Goal: Task Accomplishment & Management: Manage account settings

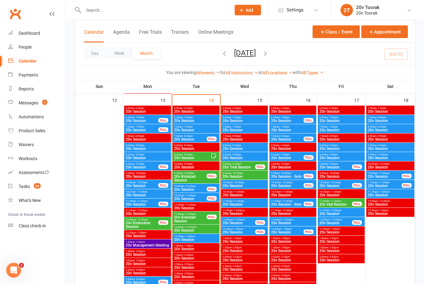
scroll to position [589, 0]
click at [203, 218] on span "20v Kickstart Session" at bounding box center [190, 219] width 33 height 7
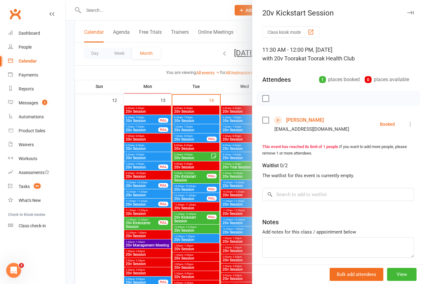
click at [123, 275] on div at bounding box center [245, 142] width 358 height 284
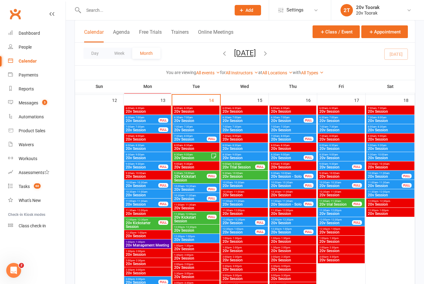
click at [203, 238] on span "20v Session" at bounding box center [196, 240] width 44 height 4
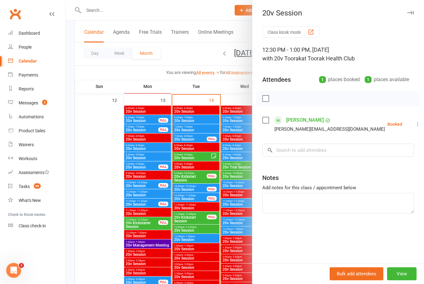
click at [101, 223] on div at bounding box center [245, 142] width 358 height 284
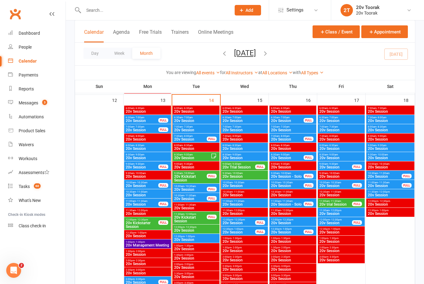
click at [194, 196] on span "- 11:00am" at bounding box center [189, 196] width 11 height 3
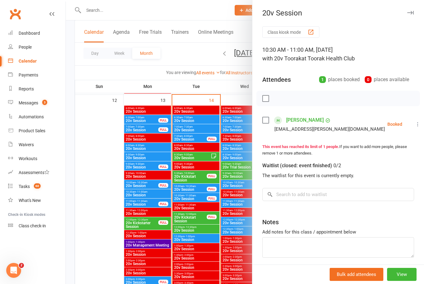
click at [404, 125] on li "Lisa Matriste dr.lisa@mercuryfreedentistry.com.au Booked More info Remove Check…" at bounding box center [338, 124] width 152 height 18
click at [414, 127] on icon at bounding box center [417, 124] width 6 height 6
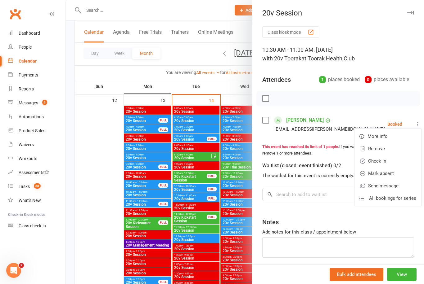
click at [387, 163] on link "Check in" at bounding box center [387, 161] width 67 height 12
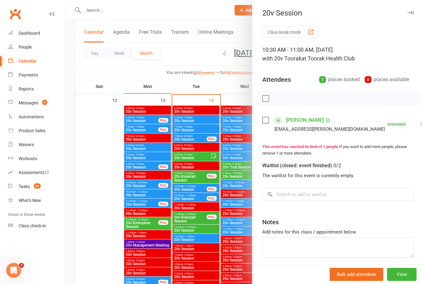
click at [99, 202] on div at bounding box center [245, 142] width 358 height 284
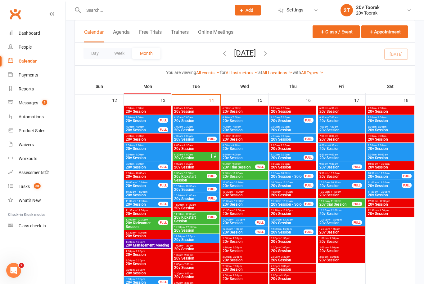
click at [149, 10] on input "text" at bounding box center [154, 10] width 145 height 9
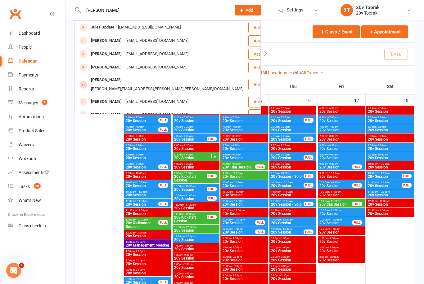
type input "Jules"
click at [106, 27] on div "Jules Update" at bounding box center [102, 27] width 27 height 9
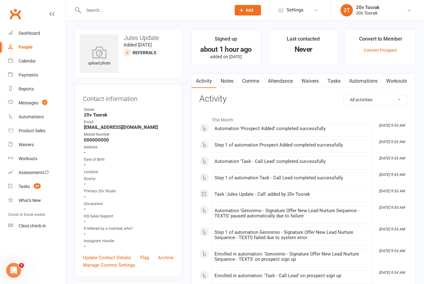
click at [229, 80] on link "Notes" at bounding box center [226, 81] width 21 height 14
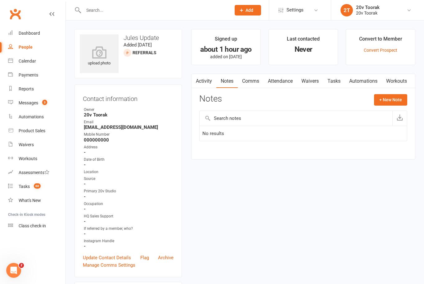
click at [392, 99] on button "+ New Note" at bounding box center [390, 99] width 33 height 11
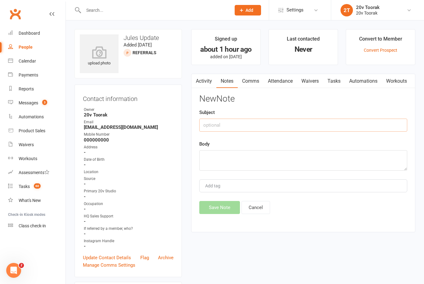
click at [306, 124] on input "text" at bounding box center [303, 125] width 208 height 13
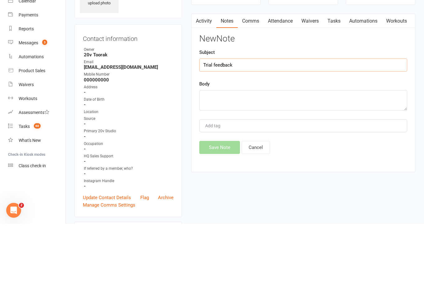
type input "Trial feedback"
click at [236, 150] on textarea at bounding box center [303, 160] width 208 height 20
click at [265, 119] on input "Trial feedback" at bounding box center [303, 125] width 208 height 13
click at [280, 150] on textarea "Needs to work on form." at bounding box center [303, 160] width 208 height 20
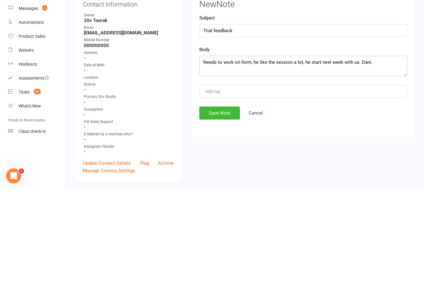
type textarea "Needs to work on form, he like the session a lot, he start next week with us. D…"
click at [226, 201] on button "Save Note" at bounding box center [219, 207] width 41 height 13
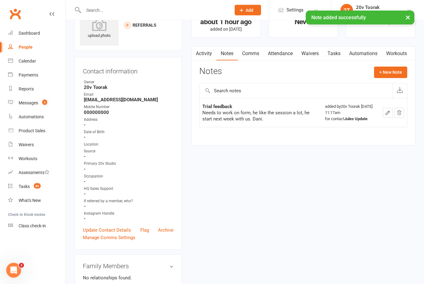
click at [387, 76] on button "+ New Note" at bounding box center [390, 72] width 33 height 11
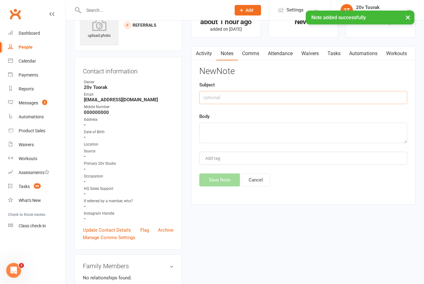
click at [260, 97] on input "text" at bounding box center [303, 97] width 208 height 13
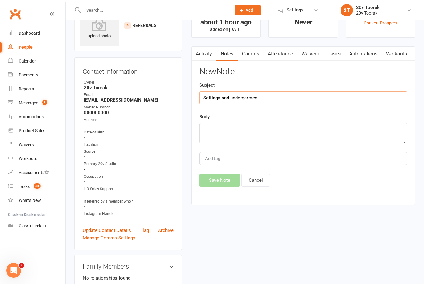
type input "Settings and undergarment"
click at [260, 129] on textarea at bounding box center [303, 133] width 208 height 20
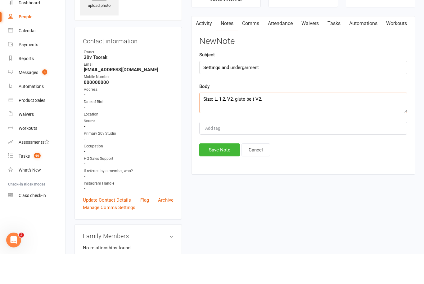
type textarea "Size: L, 1,2, V2, glute belt V2."
click at [276, 92] on input "Settings and undergarment" at bounding box center [303, 98] width 208 height 13
type input "Settings and size"
click at [295, 123] on textarea "Size: L, 1,2, V2, glute belt V2." at bounding box center [303, 133] width 208 height 20
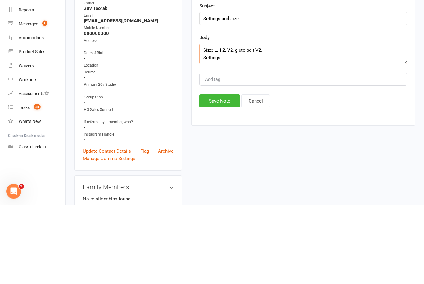
scroll to position [0, 0]
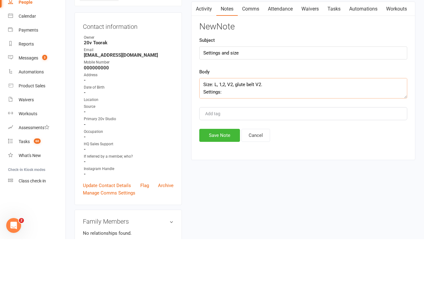
type textarea "Size: L, 1,2, V2, glute belt V2. Settings: 66,70,40,40,32,31, 32, 31, 37, 35,37…"
click at [228, 174] on button "Save Note" at bounding box center [219, 180] width 41 height 13
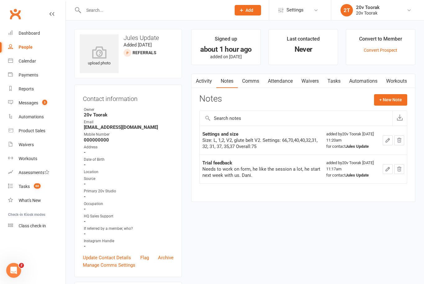
click at [384, 170] on button "button" at bounding box center [388, 169] width 10 height 10
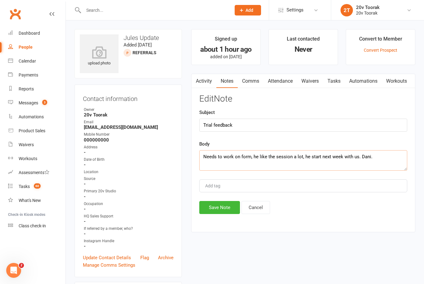
click at [268, 159] on textarea "Needs to work on form, he like the session a lot, he start next week with us. D…" at bounding box center [303, 160] width 208 height 20
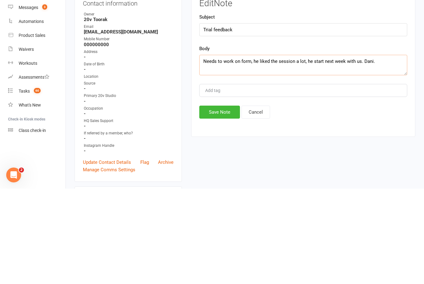
click at [320, 150] on textarea "Needs to work on form, he liked the session a lot, he start next week with us. …" at bounding box center [303, 160] width 208 height 20
type textarea "Needs to work on form, he liked the session a lot, he starts next week with us.…"
click at [224, 201] on button "Save Note" at bounding box center [219, 207] width 41 height 13
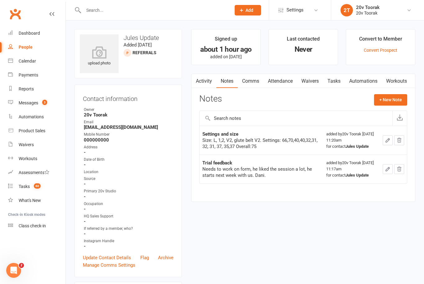
click at [396, 97] on button "+ New Note" at bounding box center [390, 99] width 33 height 11
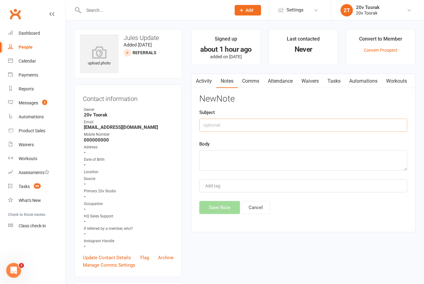
click at [251, 127] on input "text" at bounding box center [303, 125] width 208 height 13
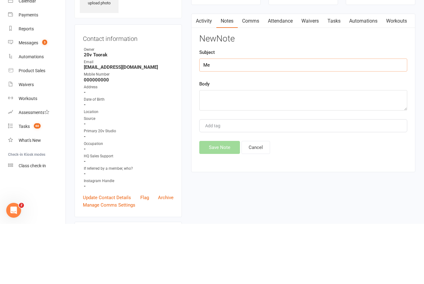
type input "M"
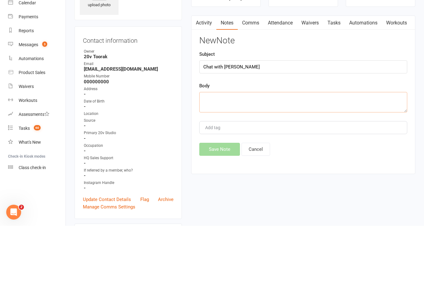
click at [263, 150] on textarea at bounding box center [303, 160] width 208 height 20
click at [279, 119] on input "Chat with Michael" at bounding box center [303, 125] width 208 height 13
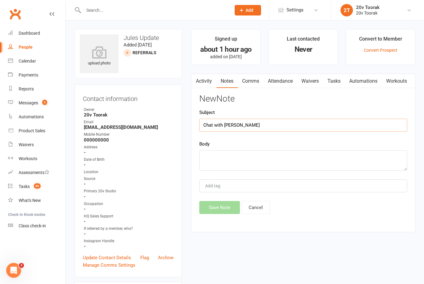
click at [253, 126] on input "Chat with Michael" at bounding box center [303, 125] width 208 height 13
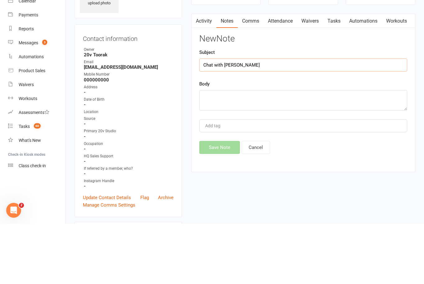
type input "Chat with Michael Christidis"
click at [267, 150] on textarea at bounding box center [303, 160] width 208 height 20
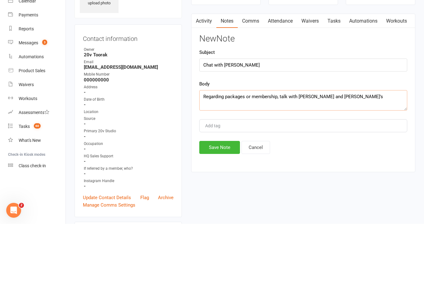
click at [370, 150] on textarea "Regarding packages or membership, talk with Michael and Joels" at bounding box center [303, 160] width 208 height 20
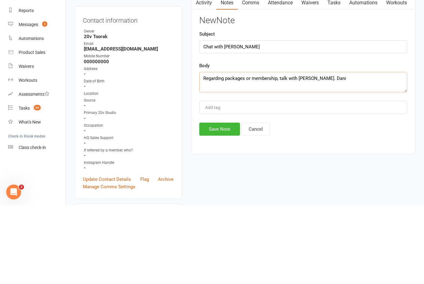
type textarea "Regarding packages or membership, talk with Michael. Dani"
click at [230, 201] on button "Save Note" at bounding box center [219, 207] width 41 height 13
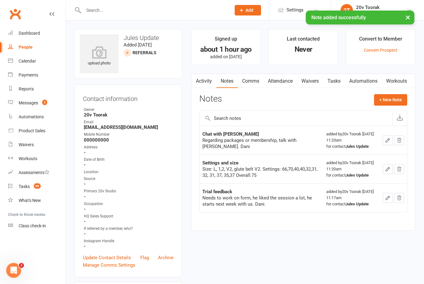
click at [340, 83] on link "Tasks" at bounding box center [334, 81] width 22 height 14
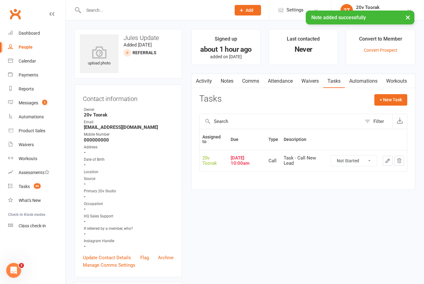
click at [392, 101] on button "+ New Task" at bounding box center [390, 99] width 33 height 11
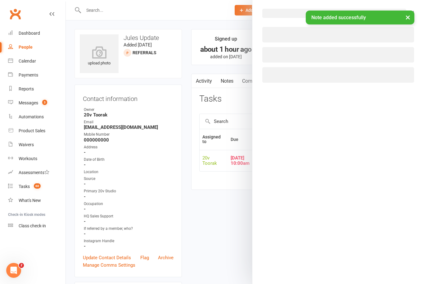
select select "45736"
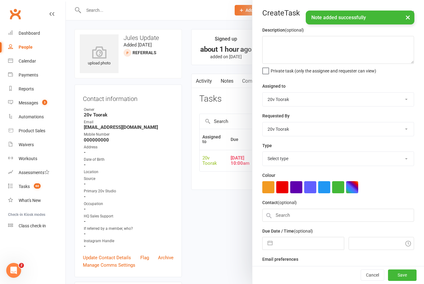
click at [222, 208] on div at bounding box center [245, 142] width 358 height 284
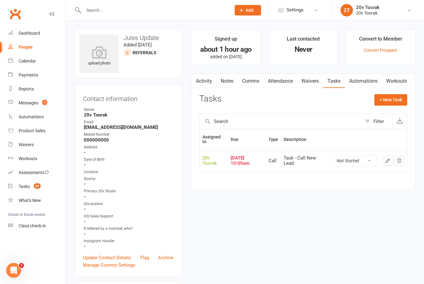
click at [371, 160] on select "Not Started In Progress Waiting Complete" at bounding box center [354, 161] width 46 height 11
select select "unstarted"
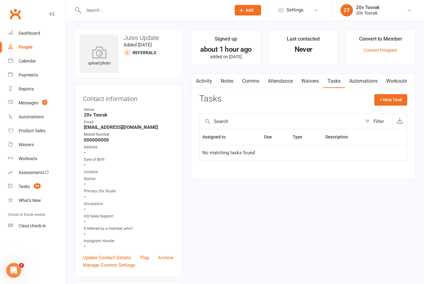
click at [388, 105] on button "+ New Task" at bounding box center [390, 99] width 33 height 11
select select "45736"
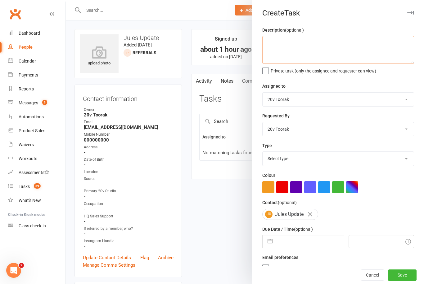
click at [326, 47] on textarea at bounding box center [338, 50] width 152 height 28
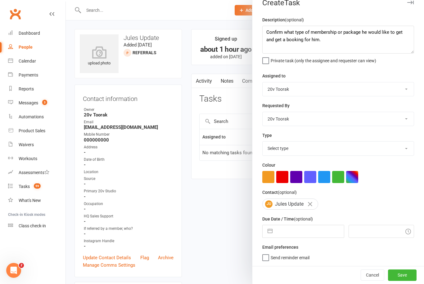
scroll to position [11, 0]
type textarea "Confirm what type of membership or package he would like to get and get a booki…"
click at [402, 121] on select "Yu Wang 20v Toorak Byron Kruger Graham Pearson" at bounding box center [337, 119] width 151 height 14
click at [396, 83] on select "Yu Wang 20v Toorak Byron Kruger Graham Pearson" at bounding box center [337, 90] width 151 height 14
select select "46005"
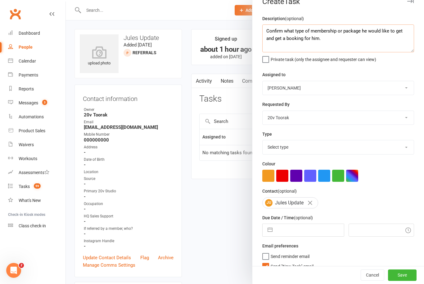
click at [345, 43] on textarea "Confirm what type of membership or package he would like to get and get a booki…" at bounding box center [338, 39] width 152 height 28
click at [287, 30] on textarea "Confirm what type of membership or package he would like to get and get a booki…" at bounding box center [338, 39] width 152 height 28
click at [363, 45] on textarea "Confirm with Michael what type of membership or package he would like to get an…" at bounding box center [338, 39] width 152 height 28
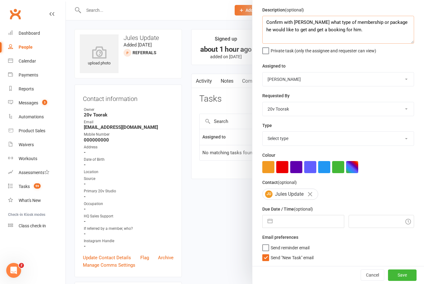
scroll to position [21, 0]
type textarea "Confirm with Michael what type of membership or package he would like to get an…"
click at [264, 259] on label "Send "New Task" email" at bounding box center [287, 256] width 51 height 6
click at [264, 253] on input "Send "New Task" email" at bounding box center [287, 253] width 51 height 0
checkbox input "false"
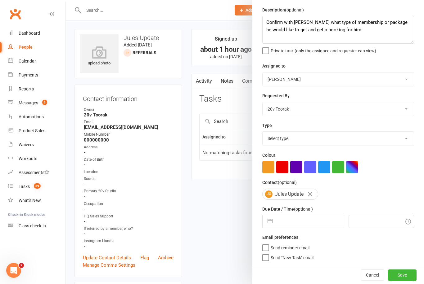
click at [404, 138] on select "Select type Call Call - to book trial Confirm session attendance Confirm trial …" at bounding box center [337, 139] width 151 height 14
select select "23277"
click at [345, 30] on textarea "Confirm with Michael what type of membership or package he would like to get an…" at bounding box center [338, 30] width 152 height 28
type textarea "Confirm with Michael what type of membership or package he would like to get an…"
click at [315, 223] on input "text" at bounding box center [309, 222] width 68 height 12
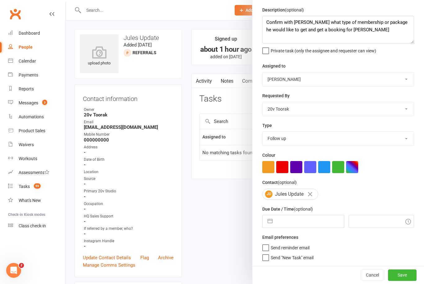
select select "8"
select select "2025"
select select "9"
select select "2025"
select select "10"
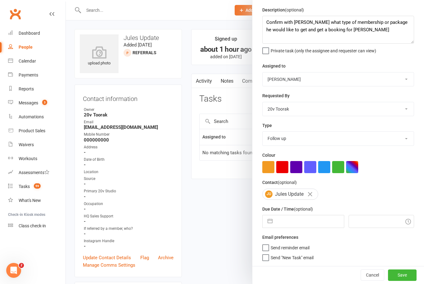
select select "2025"
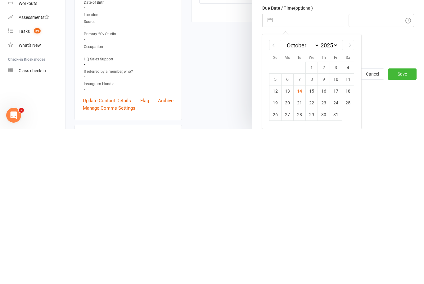
scroll to position [67, 0]
click at [315, 241] on td "15" at bounding box center [312, 247] width 12 height 12
type input "15 Oct 2025"
type input "11:30am"
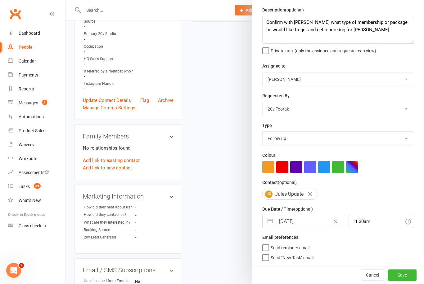
click at [409, 274] on button "Save" at bounding box center [402, 275] width 29 height 11
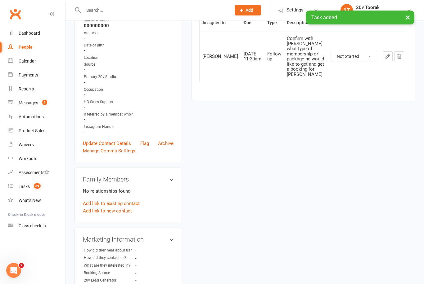
scroll to position [0, 0]
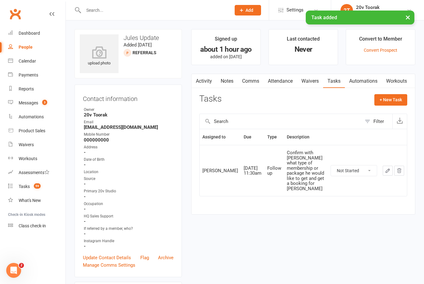
click at [29, 103] on div "Messages" at bounding box center [29, 103] width 20 height 5
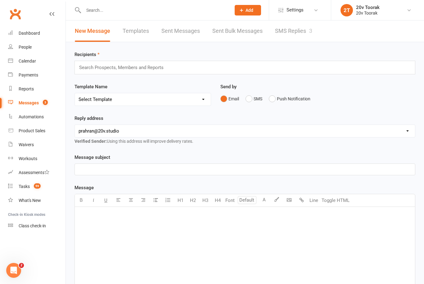
click at [33, 66] on link "Calendar" at bounding box center [36, 61] width 57 height 14
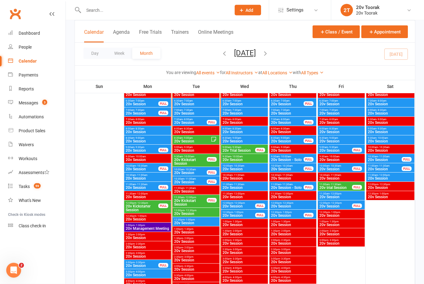
scroll to position [606, 0]
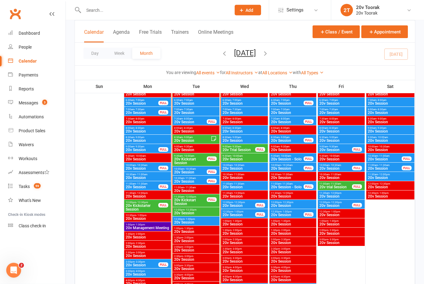
click at [186, 202] on span "20v Kickstart Session" at bounding box center [190, 202] width 33 height 7
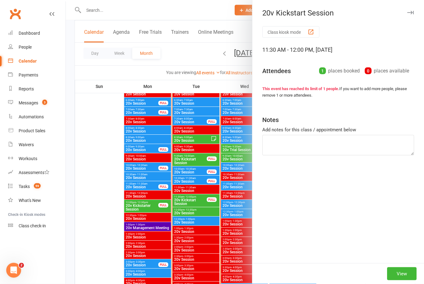
scroll to position [606, 0]
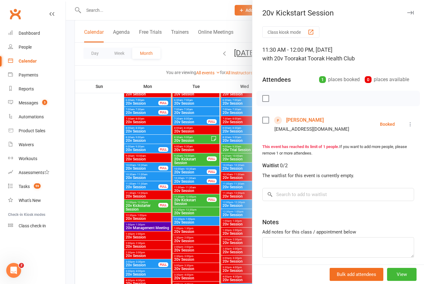
click at [91, 227] on div at bounding box center [245, 142] width 358 height 284
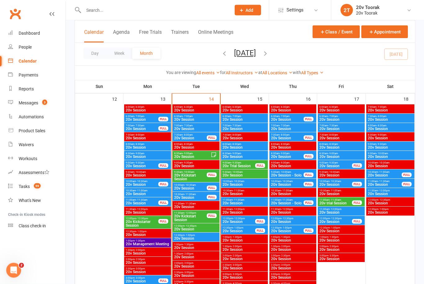
scroll to position [590, 0]
click at [204, 239] on span "20v Session" at bounding box center [196, 239] width 44 height 4
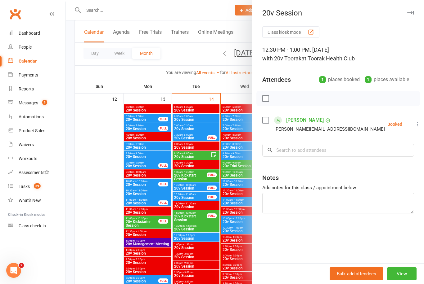
click at [93, 271] on div at bounding box center [245, 142] width 358 height 284
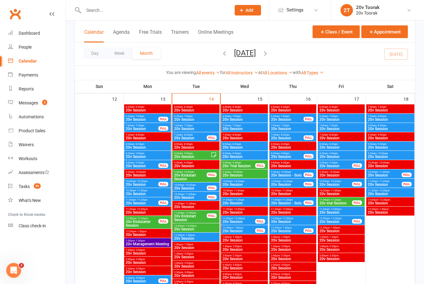
click at [191, 220] on span "20v Kickstart Session" at bounding box center [190, 218] width 33 height 7
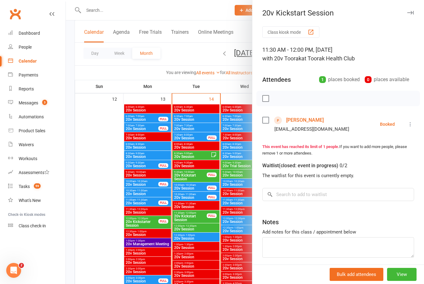
click at [104, 265] on div at bounding box center [245, 142] width 358 height 284
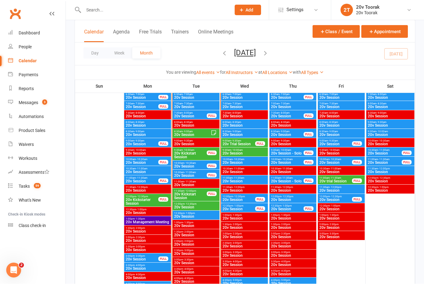
click at [31, 101] on div "Messages" at bounding box center [29, 103] width 20 height 5
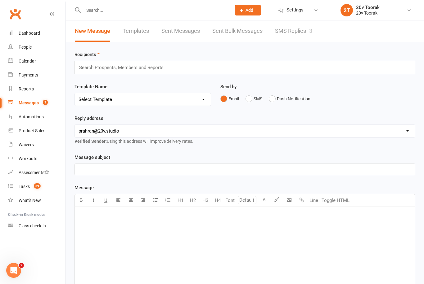
click at [300, 30] on link "SMS Replies 3" at bounding box center [293, 30] width 37 height 21
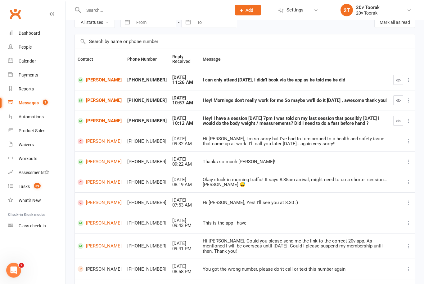
scroll to position [32, 0]
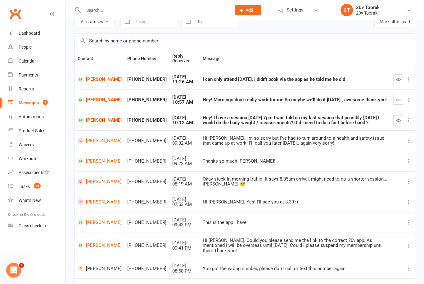
click at [363, 284] on link "1" at bounding box center [359, 289] width 7 height 9
click at [367, 284] on link "2" at bounding box center [367, 289] width 7 height 9
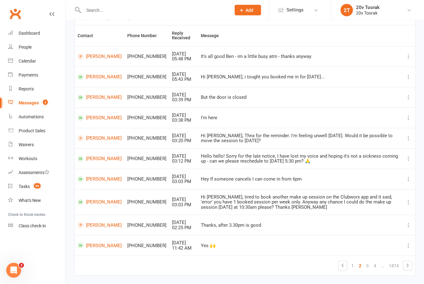
scroll to position [55, 0]
click at [349, 262] on link "1" at bounding box center [352, 266] width 7 height 9
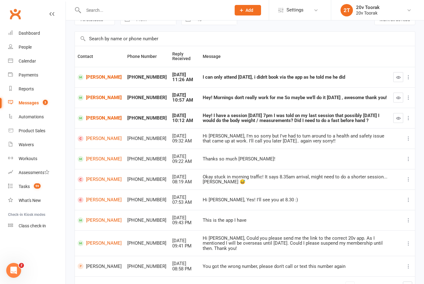
scroll to position [0, 0]
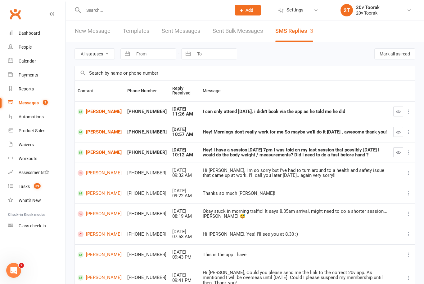
click at [97, 111] on link "Massimiliano Terenzi" at bounding box center [100, 112] width 44 height 6
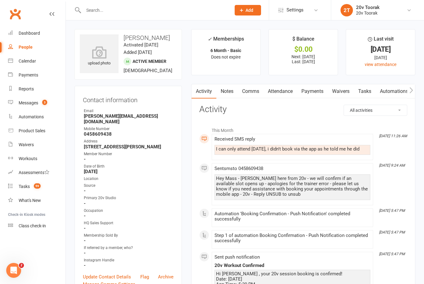
click at [36, 59] on link "Calendar" at bounding box center [36, 61] width 57 height 14
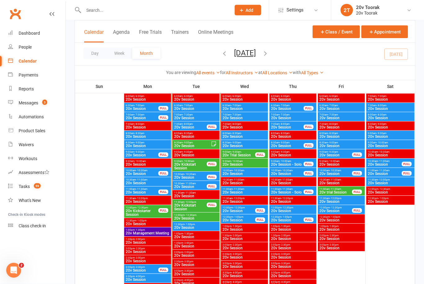
scroll to position [601, 0]
click at [193, 206] on span "20v Kickstart Session" at bounding box center [190, 207] width 33 height 7
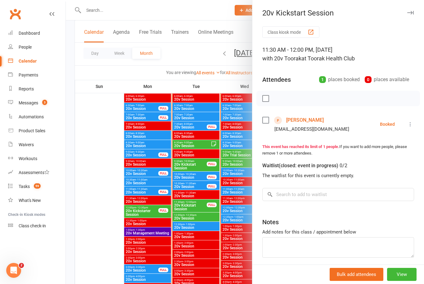
click at [411, 125] on icon at bounding box center [410, 124] width 6 height 6
click at [395, 164] on link "Check in" at bounding box center [382, 161] width 61 height 12
click at [408, 123] on icon at bounding box center [410, 124] width 6 height 6
click at [395, 162] on link "Mark absent" at bounding box center [382, 161] width 61 height 12
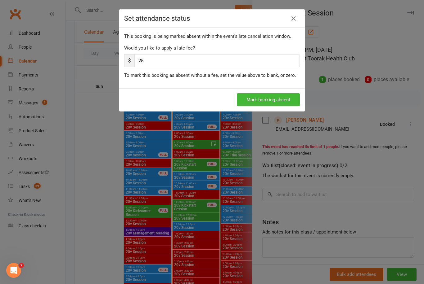
click at [272, 101] on button "Mark booking absent" at bounding box center [268, 99] width 63 height 13
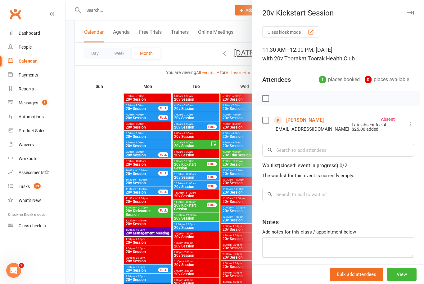
click at [106, 222] on div at bounding box center [245, 142] width 358 height 284
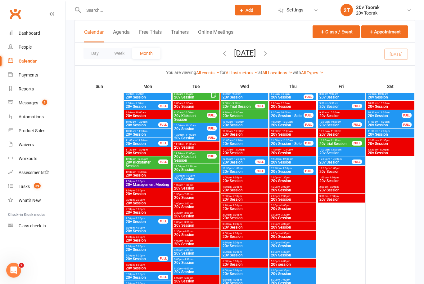
click at [199, 182] on div "12:30pm - 1:00pm 20v Session" at bounding box center [195, 178] width 47 height 9
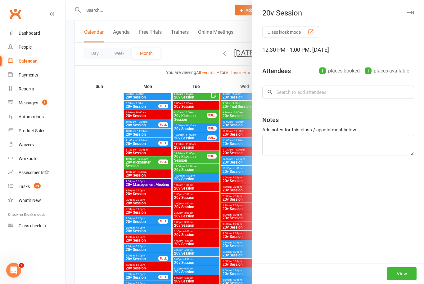
scroll to position [650, 0]
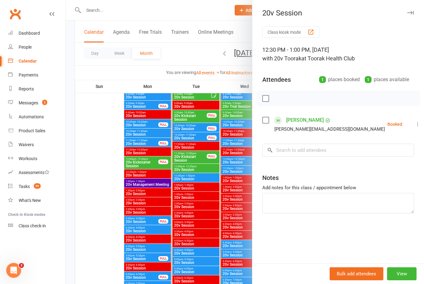
click at [105, 237] on div at bounding box center [245, 142] width 358 height 284
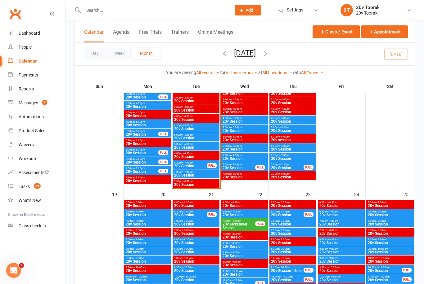
scroll to position [738, 0]
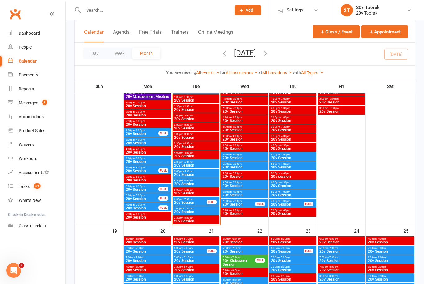
click at [206, 166] on span "20v Session" at bounding box center [196, 166] width 44 height 4
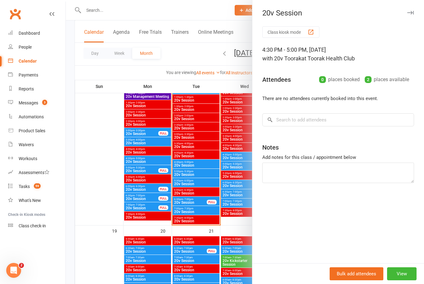
click at [109, 186] on div at bounding box center [245, 142] width 358 height 284
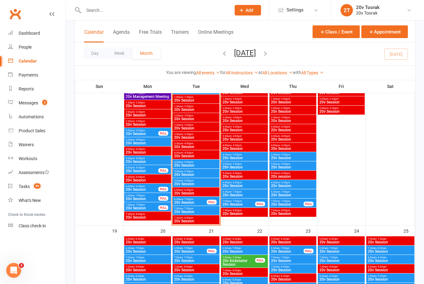
click at [201, 167] on span "20v Session" at bounding box center [196, 166] width 44 height 4
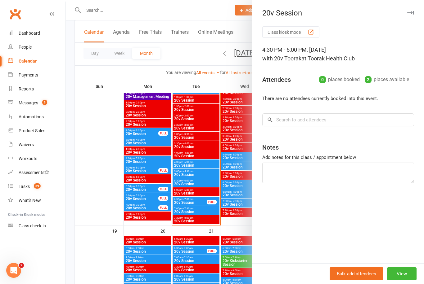
click at [91, 191] on div at bounding box center [245, 142] width 358 height 284
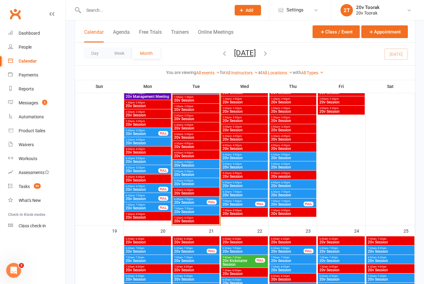
click at [190, 177] on span "20v Session" at bounding box center [196, 175] width 44 height 4
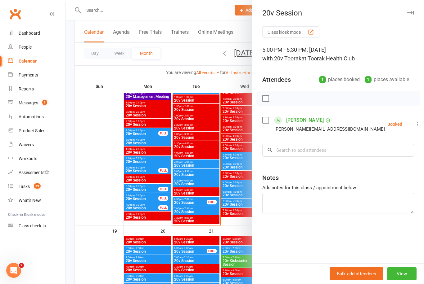
click at [96, 238] on div at bounding box center [245, 142] width 358 height 284
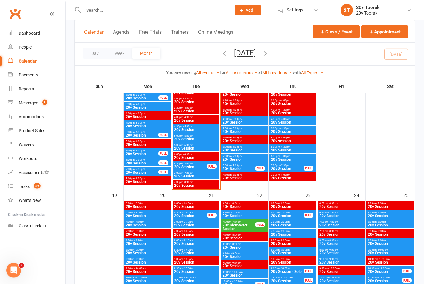
click at [198, 147] on span "20v Session" at bounding box center [196, 149] width 44 height 4
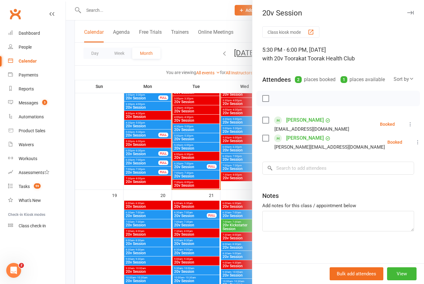
click at [311, 137] on link "Massimiliano Terenzi" at bounding box center [305, 138] width 38 height 10
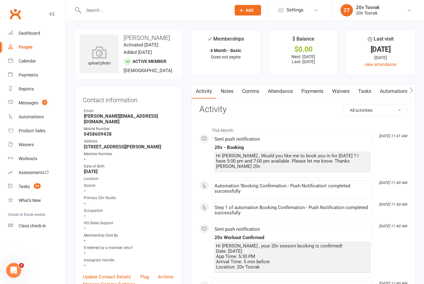
scroll to position [0, 0]
click at [29, 62] on div "Calendar" at bounding box center [27, 61] width 17 height 5
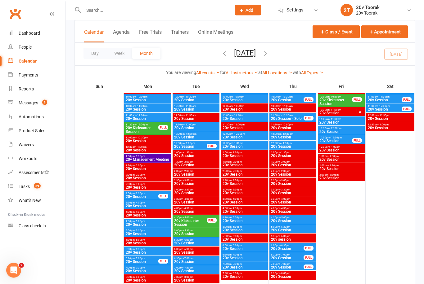
scroll to position [123, 0]
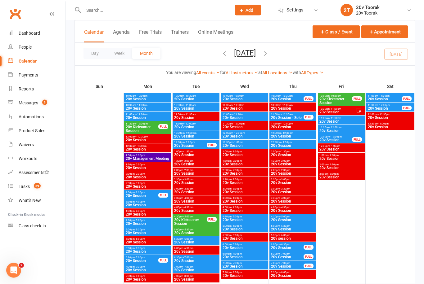
click at [205, 242] on span "20v Session" at bounding box center [196, 243] width 44 height 4
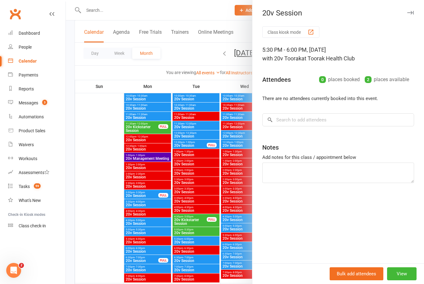
click at [104, 221] on div at bounding box center [245, 142] width 358 height 284
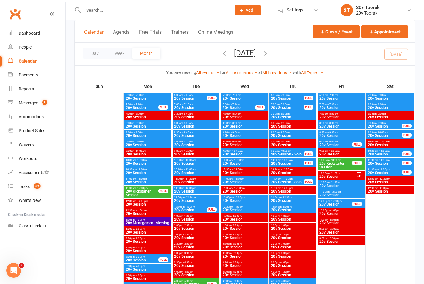
scroll to position [0, 0]
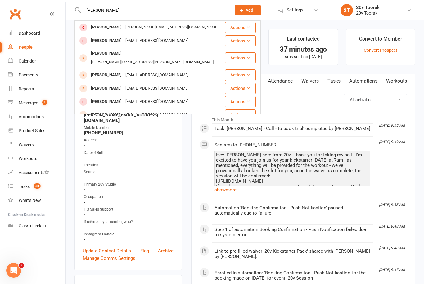
type input "Michael"
click at [38, 103] on div "Messages" at bounding box center [29, 103] width 20 height 5
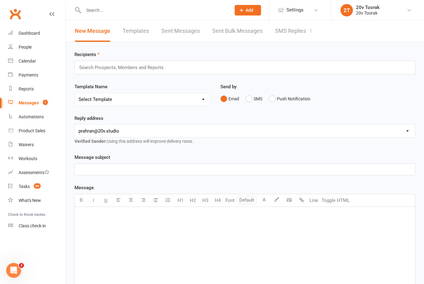
click at [305, 30] on link "SMS Replies 1" at bounding box center [293, 30] width 37 height 21
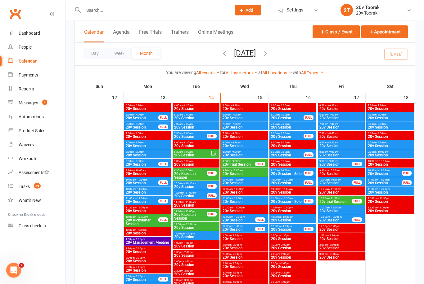
scroll to position [592, 0]
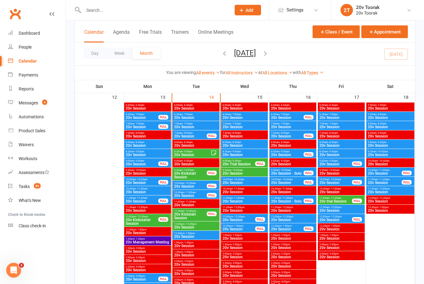
click at [196, 154] on span "20v Session" at bounding box center [192, 156] width 37 height 4
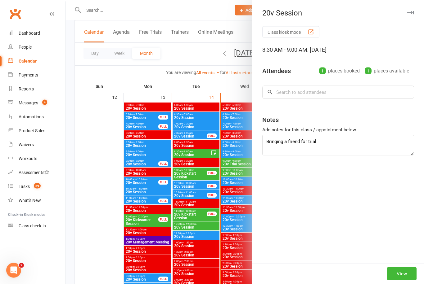
scroll to position [592, 0]
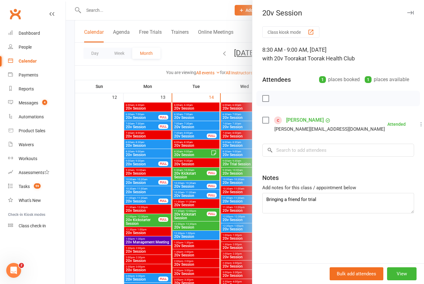
click at [101, 182] on div at bounding box center [245, 142] width 358 height 284
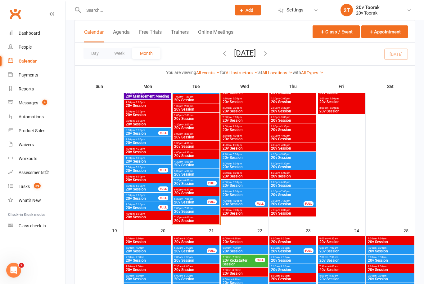
scroll to position [738, 0]
click at [189, 185] on span "20v Session" at bounding box center [190, 184] width 33 height 4
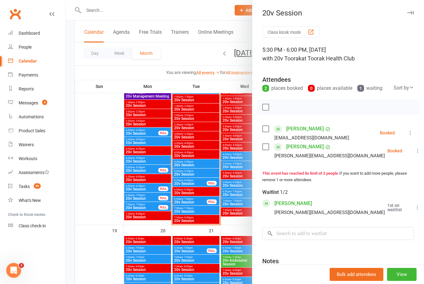
click at [104, 196] on div at bounding box center [245, 142] width 358 height 284
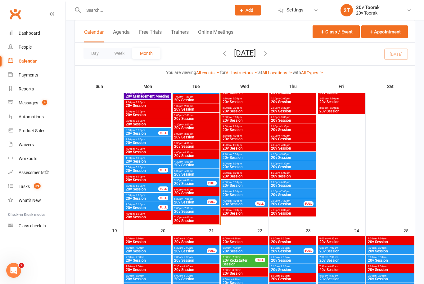
click at [189, 174] on span "20v Session" at bounding box center [196, 175] width 44 height 4
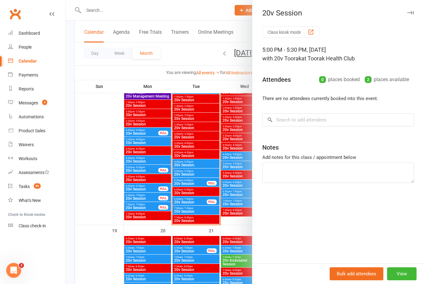
click at [107, 196] on div at bounding box center [245, 142] width 358 height 284
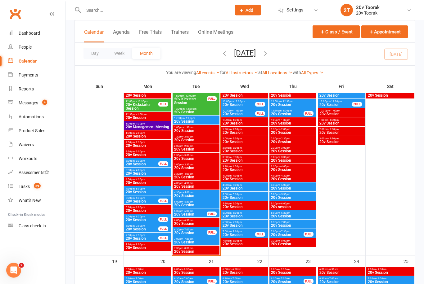
scroll to position [707, 0]
click at [199, 206] on span "20v Session" at bounding box center [196, 206] width 44 height 4
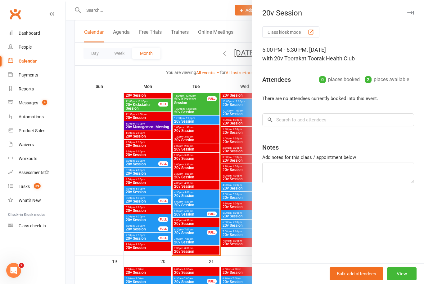
click at [105, 229] on div at bounding box center [245, 142] width 358 height 284
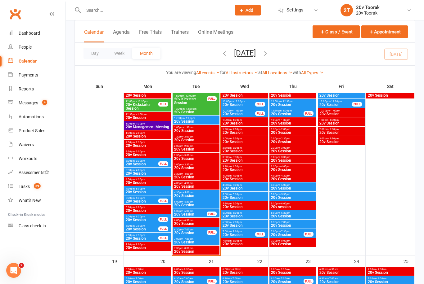
click at [190, 243] on span "20v Session" at bounding box center [196, 243] width 44 height 4
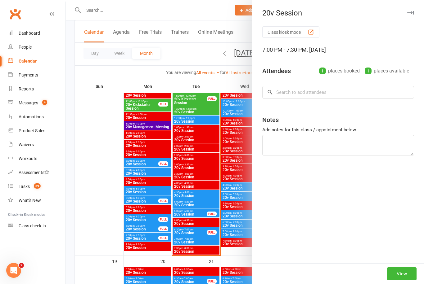
click at [101, 223] on div at bounding box center [245, 142] width 358 height 284
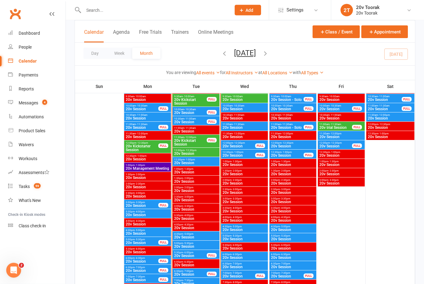
scroll to position [666, 0]
click at [211, 242] on span "5:00pm - 5:30pm" at bounding box center [196, 243] width 44 height 3
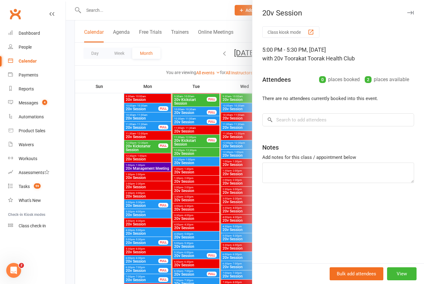
click at [110, 258] on div at bounding box center [245, 142] width 358 height 284
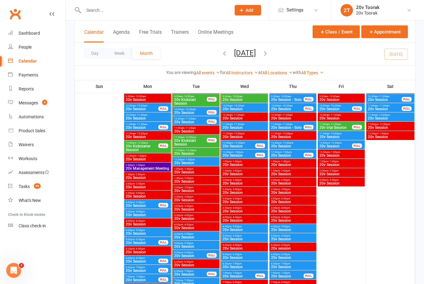
click at [195, 284] on span "20v Session" at bounding box center [196, 284] width 44 height 4
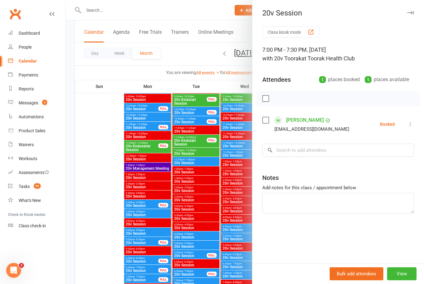
click at [105, 256] on div at bounding box center [245, 142] width 358 height 284
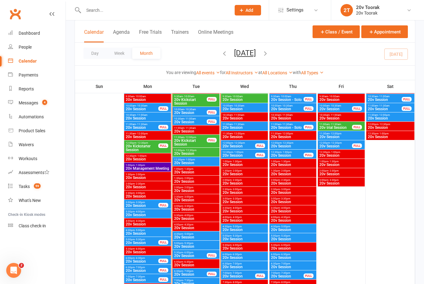
click at [202, 284] on span "20v Session" at bounding box center [196, 284] width 44 height 4
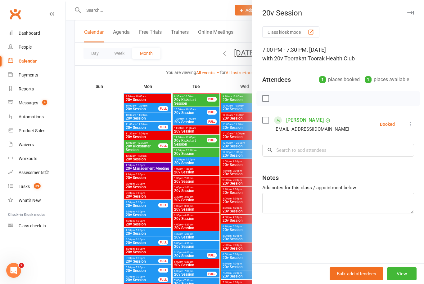
click at [203, 281] on div at bounding box center [245, 142] width 358 height 284
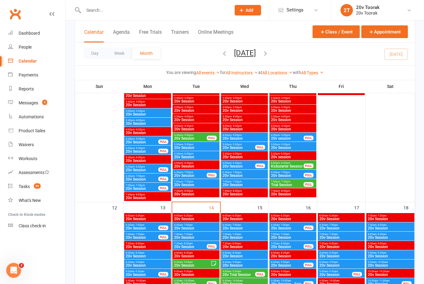
scroll to position [479, 0]
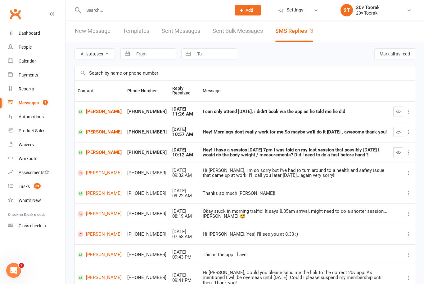
click at [34, 60] on div "Calendar" at bounding box center [27, 61] width 17 height 5
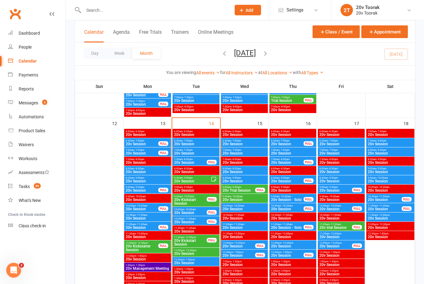
scroll to position [566, 0]
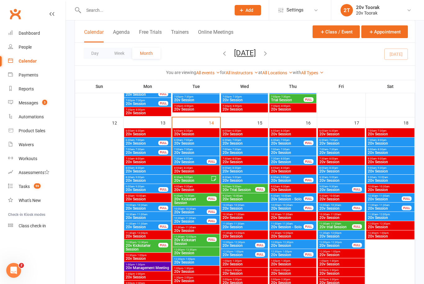
click at [196, 239] on span "20v Kickstart Session" at bounding box center [190, 242] width 33 height 7
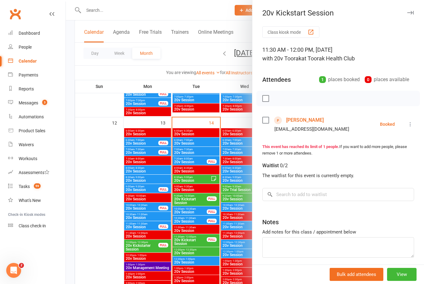
click at [298, 120] on link "[PERSON_NAME]" at bounding box center [305, 120] width 38 height 10
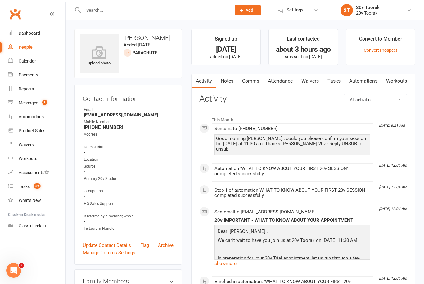
click at [33, 105] on div "Messages" at bounding box center [29, 103] width 20 height 5
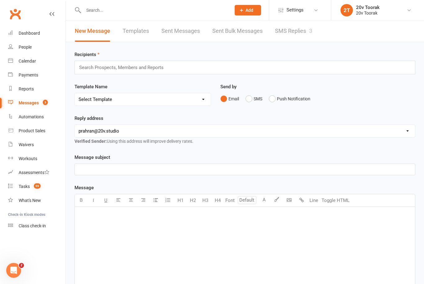
click at [285, 37] on link "SMS Replies 3" at bounding box center [293, 30] width 37 height 21
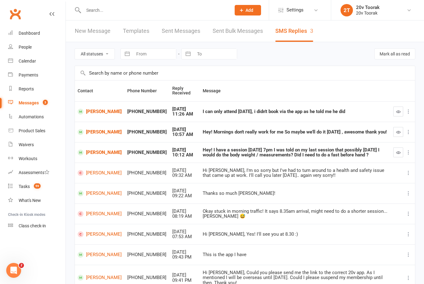
click at [107, 103] on td "Massimiliano Terenzi" at bounding box center [100, 111] width 50 height 20
click at [103, 112] on link "Massimiliano Terenzi" at bounding box center [100, 112] width 44 height 6
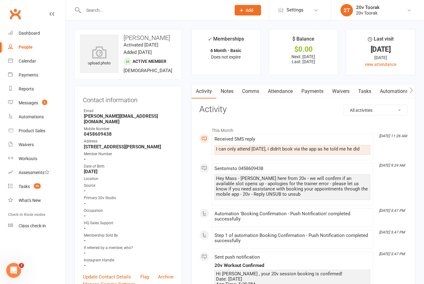
click at [253, 92] on link "Comms" at bounding box center [251, 91] width 26 height 14
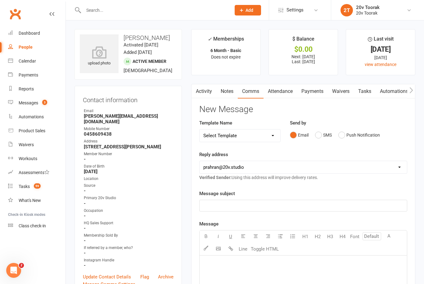
click at [284, 91] on link "Attendance" at bounding box center [280, 91] width 34 height 14
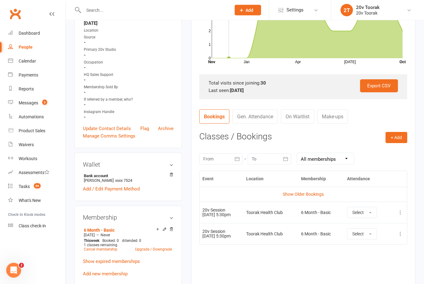
scroll to position [149, 0]
click at [38, 104] on link "Messages 3" at bounding box center [36, 103] width 57 height 14
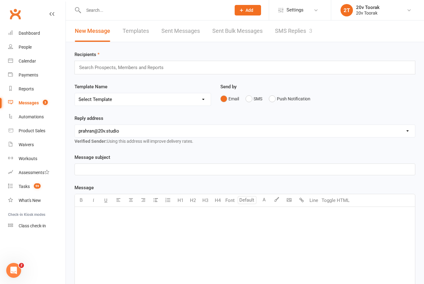
click at [291, 33] on link "SMS Replies 3" at bounding box center [293, 30] width 37 height 21
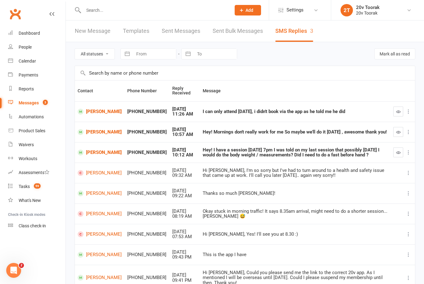
click at [108, 113] on link "Massimiliano Terenzi" at bounding box center [100, 112] width 44 height 6
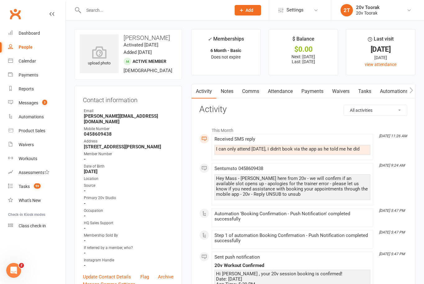
click at [253, 95] on link "Comms" at bounding box center [251, 91] width 26 height 14
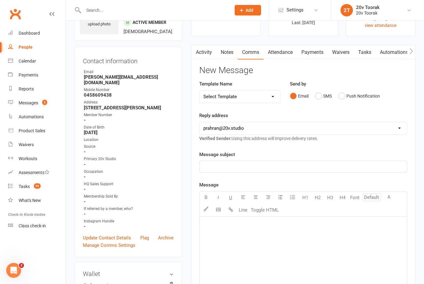
scroll to position [38, 0]
click at [346, 98] on button "Push Notification" at bounding box center [359, 97] width 42 height 12
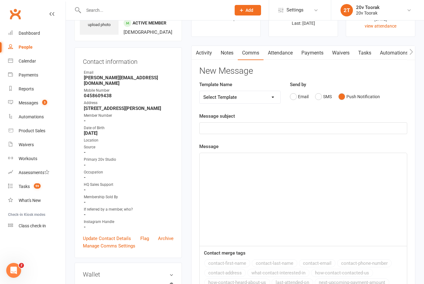
click at [264, 127] on p "﻿" at bounding box center [303, 128] width 200 height 7
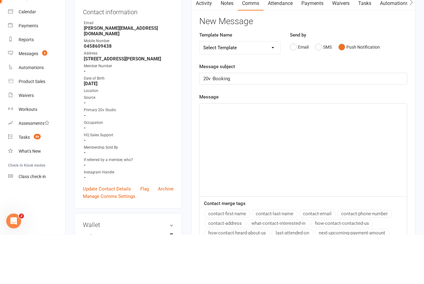
click at [215, 123] on div "20v -Booking" at bounding box center [302, 128] width 207 height 11
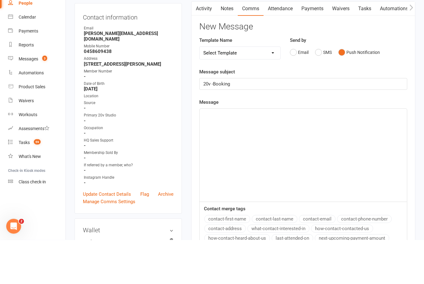
click at [213, 126] on span "20v -Booking" at bounding box center [216, 129] width 27 height 6
click at [252, 153] on div "﻿" at bounding box center [302, 199] width 207 height 93
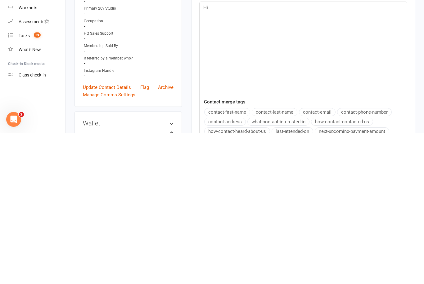
click at [239, 260] on button "contact-first-name" at bounding box center [227, 264] width 46 height 8
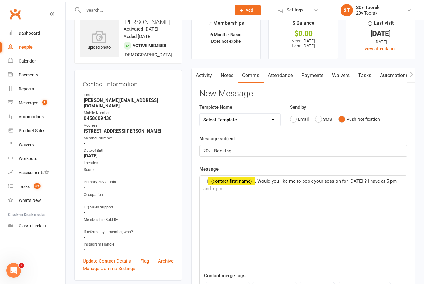
scroll to position [0, 0]
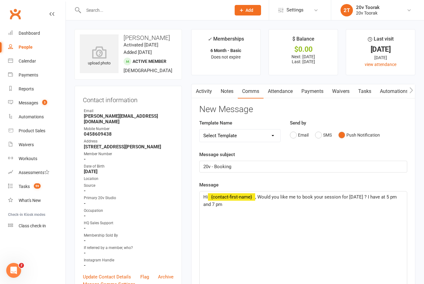
click at [229, 210] on div "Hi ﻿ {contact-first-name} , Would you like me to book your session for today ? …" at bounding box center [302, 238] width 207 height 93
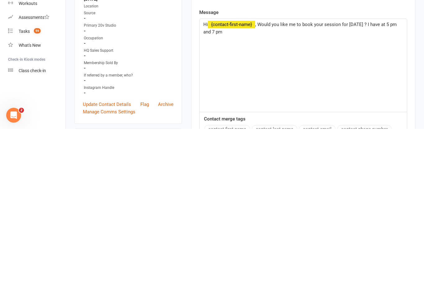
click at [327, 177] on span ", Would you like me to book your session for today ? I have at 5 pm and 7 pm" at bounding box center [300, 183] width 195 height 13
click at [342, 177] on span ", Would you like me to book you in session for today ? I have at 5 pm and 7 pm" at bounding box center [302, 183] width 198 height 13
click at [403, 174] on div "Hi ﻿ {contact-first-name} , Would you like me to book you in for today ? I have…" at bounding box center [302, 220] width 207 height 93
click at [369, 177] on span ", Would you like me to book you in for today ? I have at 5 pm and 7 pm" at bounding box center [328, 180] width 147 height 6
click at [397, 176] on p "Hi ﻿ {contact-first-name} , Would you like me to book you in for today ? I have…" at bounding box center [303, 179] width 200 height 7
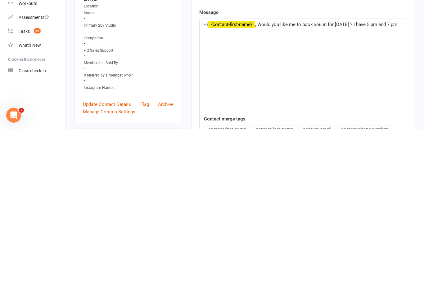
click at [366, 177] on span ", Would you like me to book you in for today ? I have 5 pm and 7 pm" at bounding box center [326, 180] width 142 height 6
click at [390, 177] on span ", Would you like me to book you in for today ? I have 5:00 pm and 7 pm" at bounding box center [300, 183] width 194 height 13
click at [242, 176] on p "Hi ﻿ {contact-first-name} , Would you like me to book you in for today ? I have…" at bounding box center [303, 183] width 200 height 15
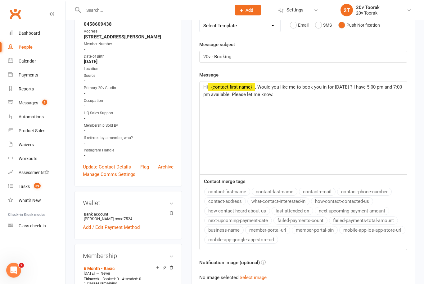
click at [284, 96] on p "Hi ﻿ {contact-first-name} , Would you like me to book you in for today ? I have…" at bounding box center [303, 91] width 200 height 15
click at [344, 98] on div "Hi ﻿ {contact-first-name} , Would you like me to book you in for today ? I have…" at bounding box center [302, 128] width 207 height 93
click at [350, 92] on span ", Would you like me to book you in for today ? I have 5:00 pm and 7:00 pm avail…" at bounding box center [303, 91] width 200 height 13
click at [387, 95] on span ", Would you like me to book you in for today ? I have 5:00 pm and 7:00 pm avail…" at bounding box center [303, 95] width 200 height 20
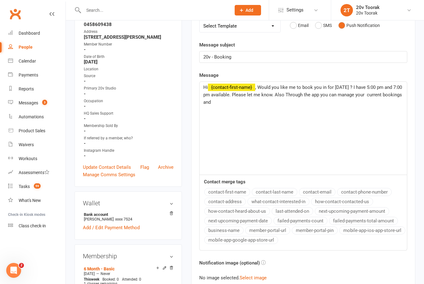
click at [380, 99] on p "Hi ﻿ {contact-first-name} , Would you like me to book you in for today ? I have…" at bounding box center [303, 95] width 200 height 22
click at [381, 95] on span ", Would you like me to book you in for today ? I have 5:00 pm and 7:00 pm avail…" at bounding box center [303, 95] width 200 height 20
click at [401, 93] on p "Hi ﻿ {contact-first-name} , Would you like me to book you in for today ? I have…" at bounding box center [303, 91] width 200 height 15
click at [364, 96] on p "Hi ﻿ {contact-first-name} , Would you like me to book you in for today ? I have…" at bounding box center [303, 95] width 200 height 22
click at [366, 94] on span ", Would you like me to book you in for today ? I have 5:00 pm and 7:00 pm avail…" at bounding box center [303, 95] width 200 height 20
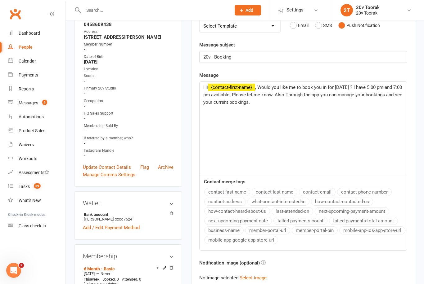
click at [276, 105] on div "Hi ﻿ {contact-first-name} , Would you like me to book you in for today ? I have…" at bounding box center [302, 128] width 207 height 93
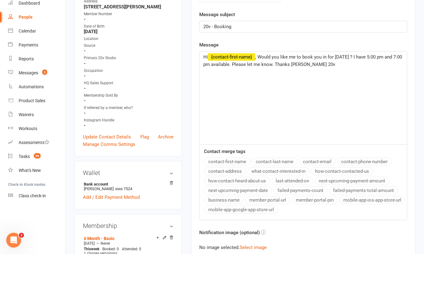
scroll to position [140, 0]
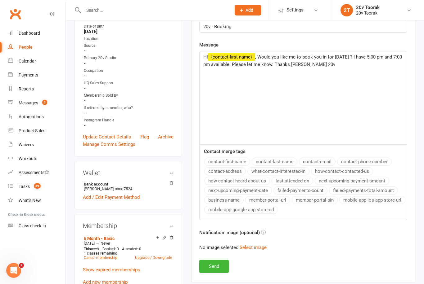
click at [220, 265] on button "Send" at bounding box center [213, 266] width 29 height 13
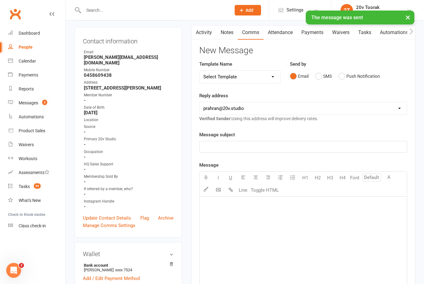
scroll to position [0, 0]
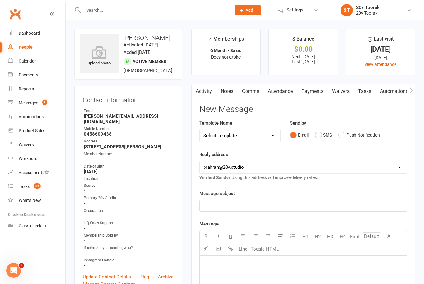
click at [36, 104] on div "Messages" at bounding box center [29, 103] width 20 height 5
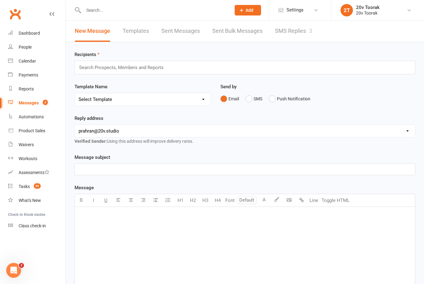
click at [296, 34] on link "SMS Replies 3" at bounding box center [293, 30] width 37 height 21
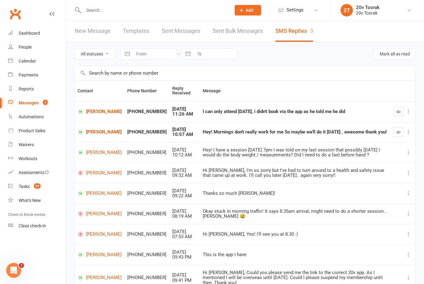
click at [396, 110] on icon "button" at bounding box center [398, 112] width 5 height 5
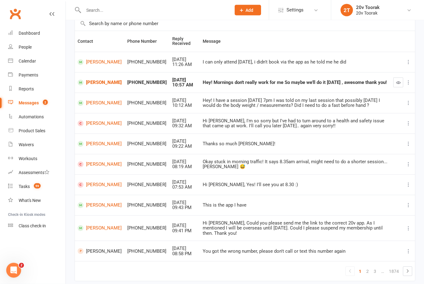
scroll to position [50, 0]
click at [34, 186] on count-badge "59" at bounding box center [36, 186] width 10 height 5
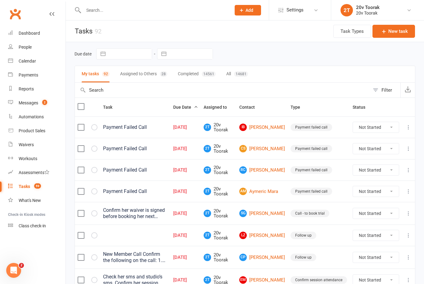
click at [38, 104] on div "Messages" at bounding box center [29, 103] width 20 height 5
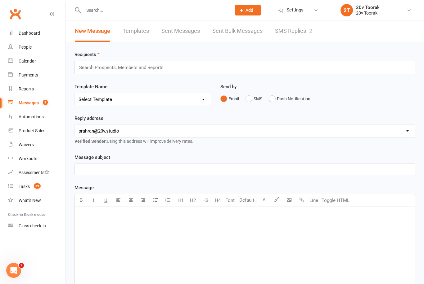
click at [293, 34] on link "SMS Replies 2" at bounding box center [293, 30] width 37 height 21
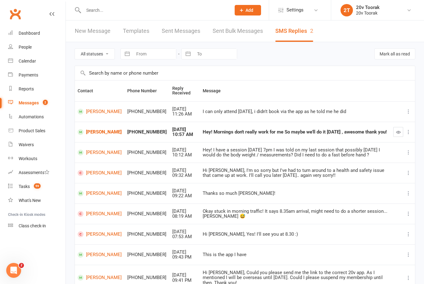
click at [97, 131] on link "Vasia Gouvousi" at bounding box center [100, 132] width 44 height 6
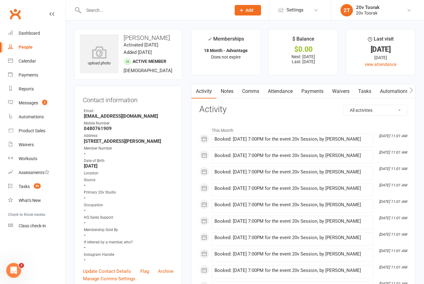
click at [257, 92] on link "Comms" at bounding box center [251, 91] width 26 height 14
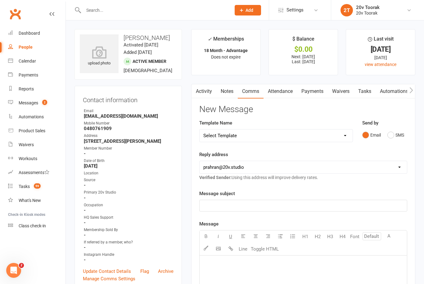
click at [206, 94] on link "Activity" at bounding box center [203, 91] width 25 height 14
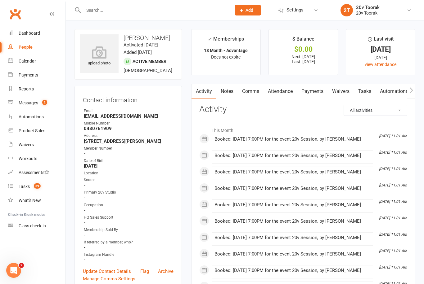
click at [29, 63] on div "Calendar" at bounding box center [27, 61] width 17 height 5
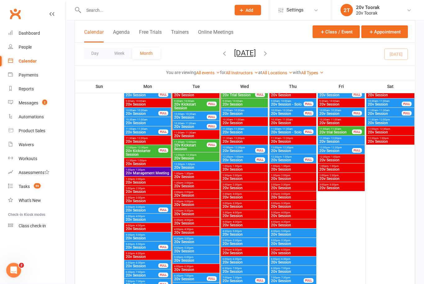
scroll to position [661, 0]
click at [188, 149] on span "20v Kickstart Session" at bounding box center [190, 147] width 33 height 7
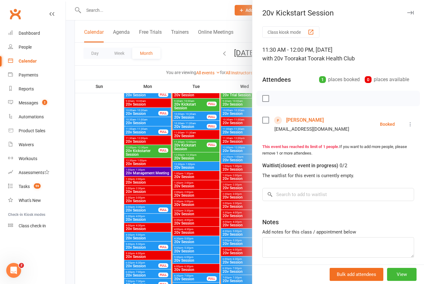
click at [111, 210] on div at bounding box center [245, 142] width 358 height 284
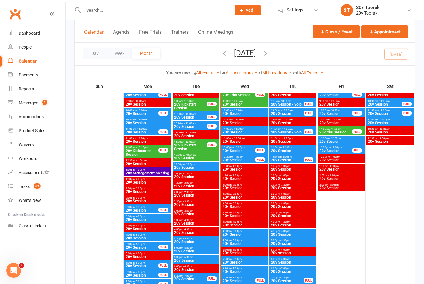
click at [197, 147] on span "20v Kickstart Session" at bounding box center [190, 147] width 33 height 7
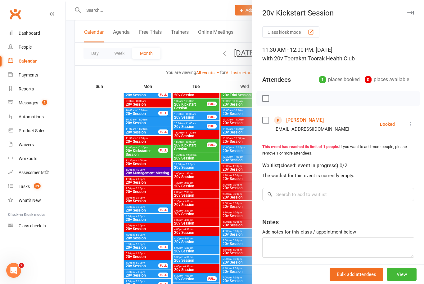
click at [413, 126] on icon at bounding box center [410, 124] width 6 height 6
click at [391, 175] on link "Mark absent" at bounding box center [382, 174] width 61 height 12
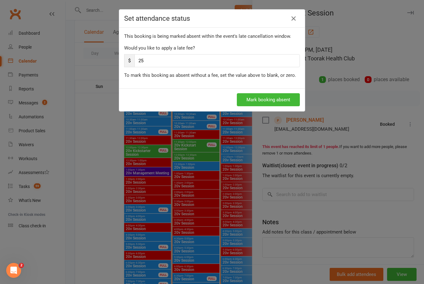
click at [96, 193] on div "Set attendance status This booking is being marked absent within the event's la…" at bounding box center [212, 142] width 424 height 284
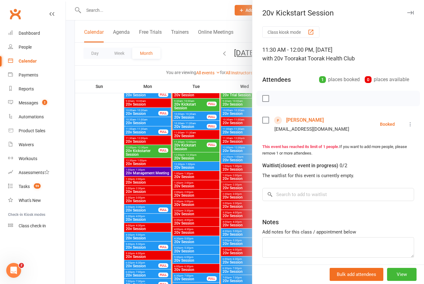
click at [316, 119] on link "Adrian Giovannucci" at bounding box center [305, 120] width 38 height 10
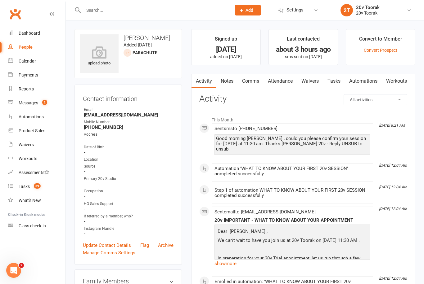
click at [315, 84] on link "Waivers" at bounding box center [310, 81] width 26 height 14
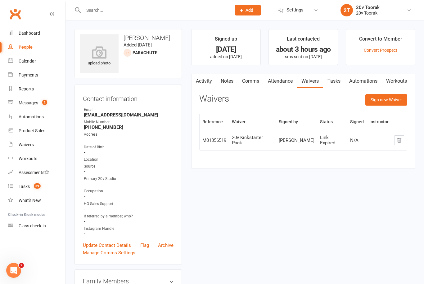
click at [31, 63] on div "Calendar" at bounding box center [27, 61] width 17 height 5
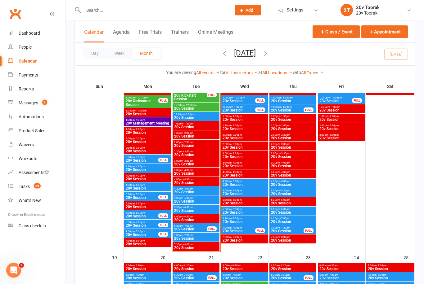
scroll to position [711, 0]
click at [201, 209] on span "20v Session" at bounding box center [196, 211] width 44 height 4
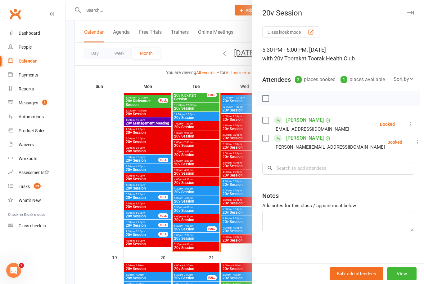
click at [97, 226] on div at bounding box center [245, 142] width 358 height 284
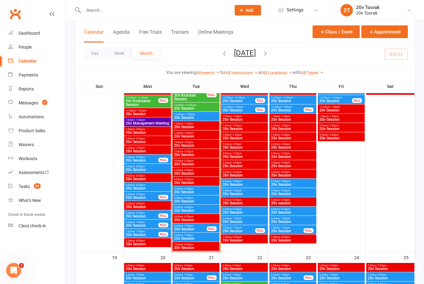
click at [195, 230] on span "20v Session" at bounding box center [190, 230] width 33 height 4
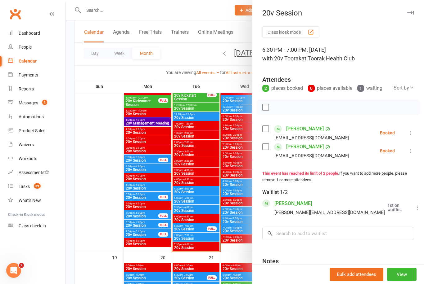
click at [99, 193] on div at bounding box center [245, 142] width 358 height 284
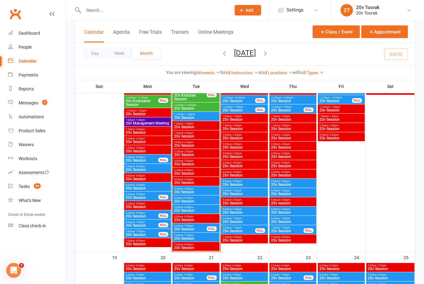
click at [204, 240] on span "20v Session" at bounding box center [196, 239] width 44 height 4
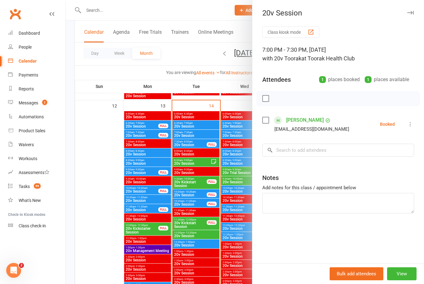
scroll to position [584, 0]
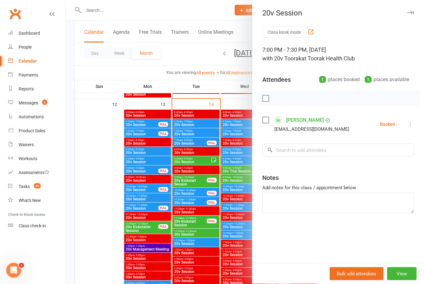
click at [39, 102] on link "Messages 2" at bounding box center [36, 103] width 57 height 14
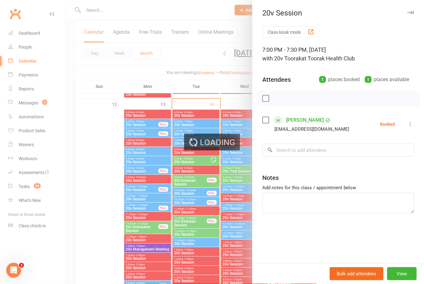
scroll to position [585, 0]
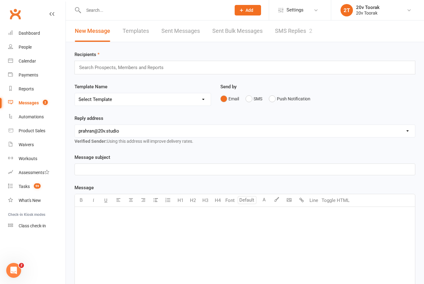
click at [295, 31] on link "SMS Replies 2" at bounding box center [293, 30] width 37 height 21
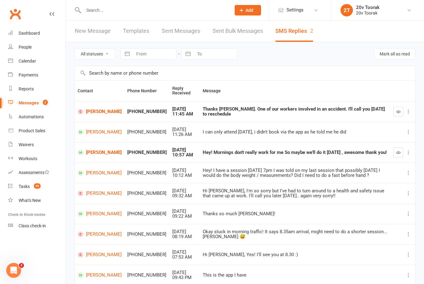
click at [99, 114] on link "Steven Kreti" at bounding box center [100, 112] width 44 height 6
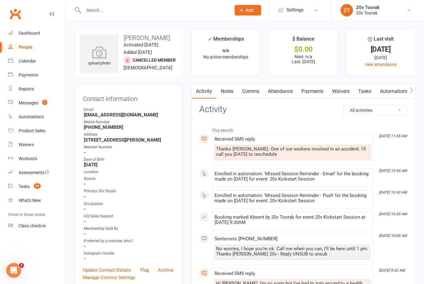
click at [29, 103] on div "Messages" at bounding box center [29, 103] width 20 height 5
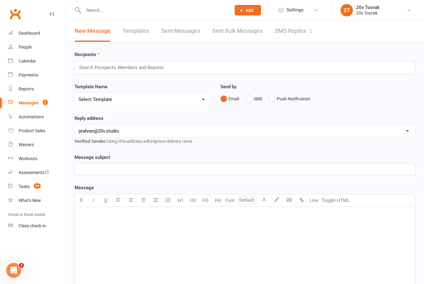
click at [302, 39] on link "SMS Replies 2" at bounding box center [293, 30] width 37 height 21
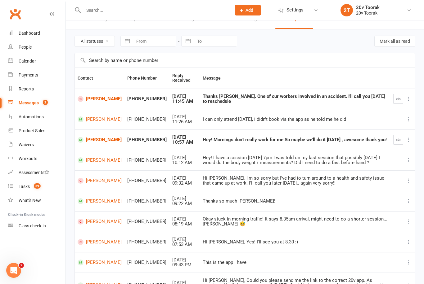
scroll to position [15, 0]
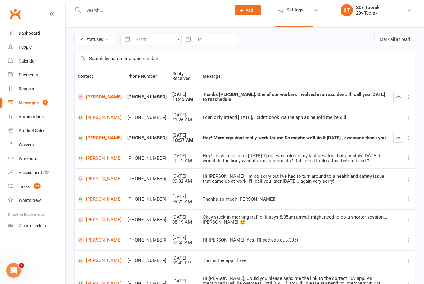
click at [394, 98] on button "button" at bounding box center [398, 97] width 10 height 10
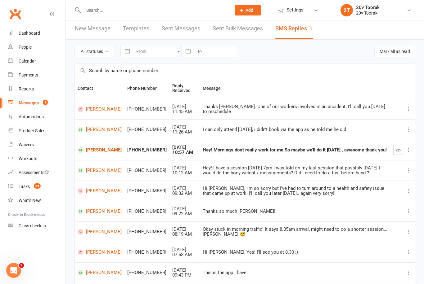
scroll to position [0, 0]
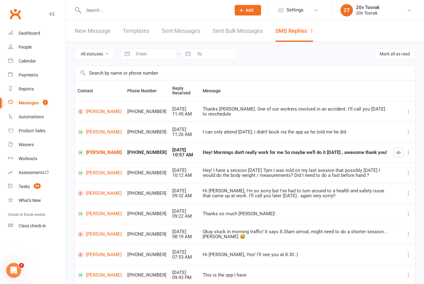
click at [398, 152] on icon "button" at bounding box center [398, 152] width 5 height 5
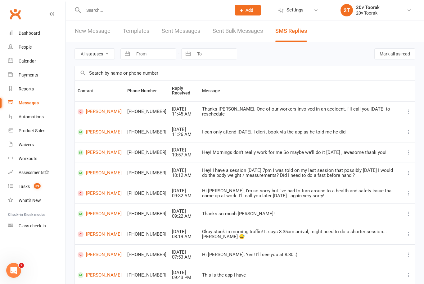
click at [103, 129] on link "Massimiliano Terenzi" at bounding box center [100, 132] width 44 height 6
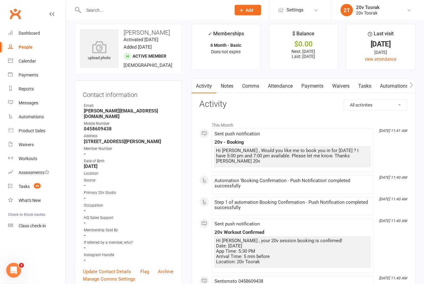
scroll to position [5, 0]
click at [33, 185] on count-badge "59" at bounding box center [36, 186] width 10 height 5
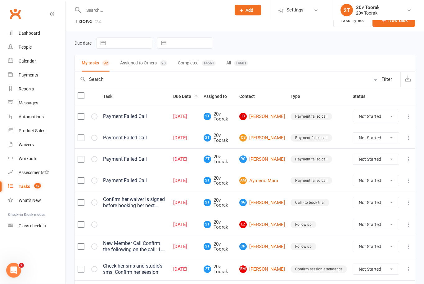
scroll to position [11, 0]
click at [273, 166] on td "RC Rob Clarke" at bounding box center [261, 159] width 51 height 21
click at [267, 159] on link "RC Rob Clarke" at bounding box center [262, 159] width 46 height 7
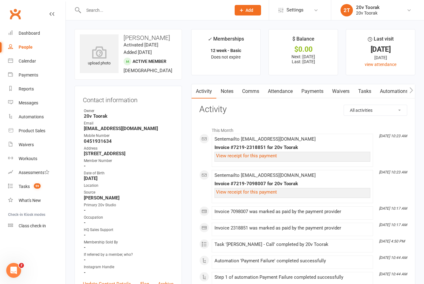
click at [45, 28] on link "Dashboard" at bounding box center [36, 33] width 57 height 14
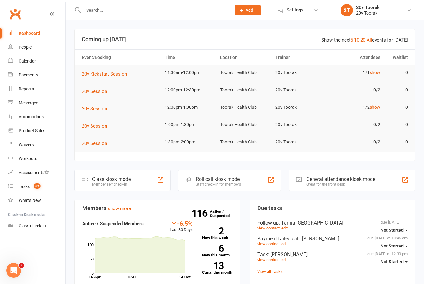
click at [34, 185] on count-badge "59" at bounding box center [36, 186] width 10 height 5
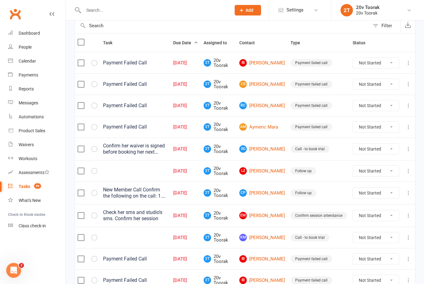
scroll to position [67, 0]
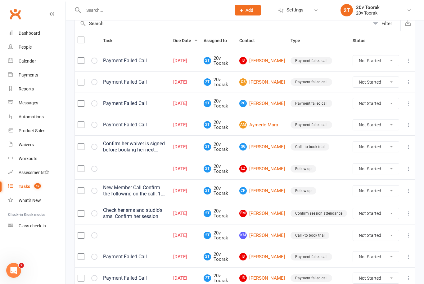
click at [272, 148] on link "SG Stella Georghiou" at bounding box center [262, 146] width 46 height 7
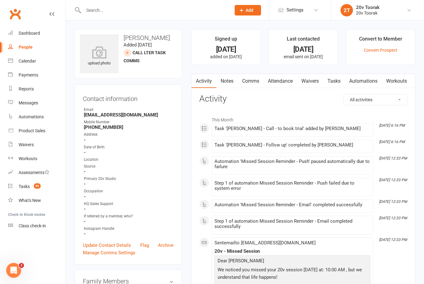
click at [230, 83] on link "Notes" at bounding box center [226, 81] width 21 height 14
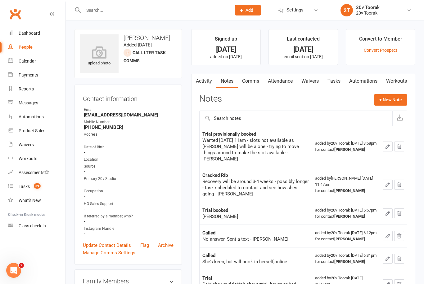
click at [26, 59] on div "Calendar" at bounding box center [27, 61] width 17 height 5
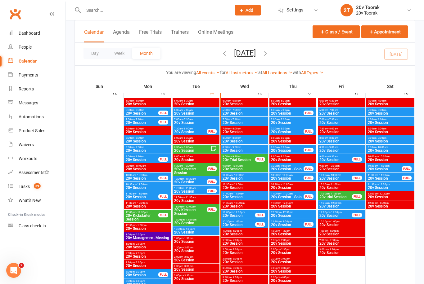
scroll to position [597, 0]
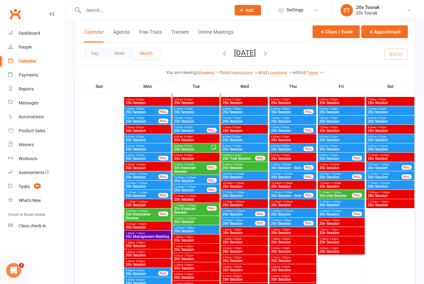
click at [250, 110] on span "6:30am - 7:00am" at bounding box center [244, 109] width 44 height 3
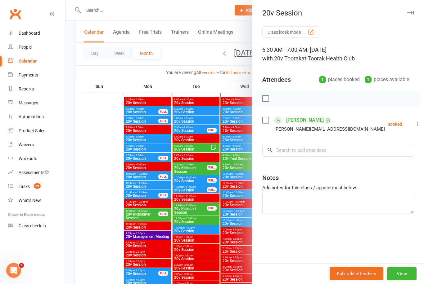
click at [88, 159] on div at bounding box center [245, 142] width 358 height 284
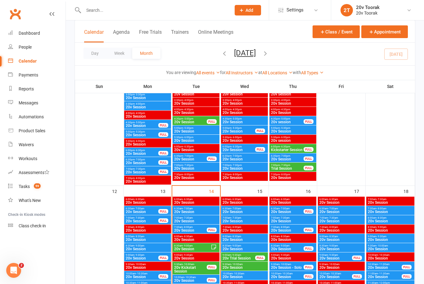
scroll to position [495, 0]
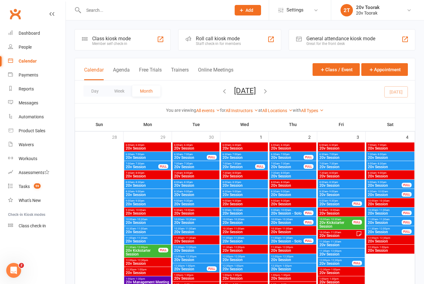
click at [29, 188] on div "Tasks" at bounding box center [24, 186] width 11 height 5
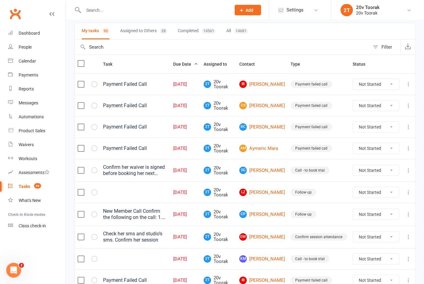
scroll to position [43, 0]
click at [272, 171] on link "SG [PERSON_NAME]" at bounding box center [262, 170] width 46 height 7
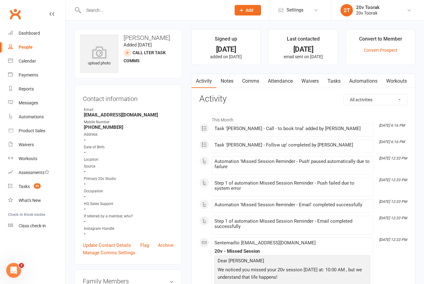
click at [228, 83] on link "Notes" at bounding box center [226, 81] width 21 height 14
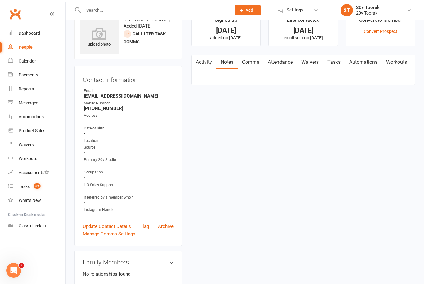
scroll to position [20, 0]
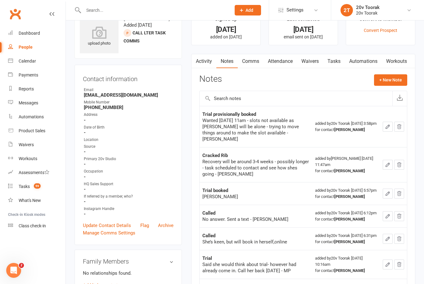
click at [339, 65] on link "Tasks" at bounding box center [334, 61] width 22 height 14
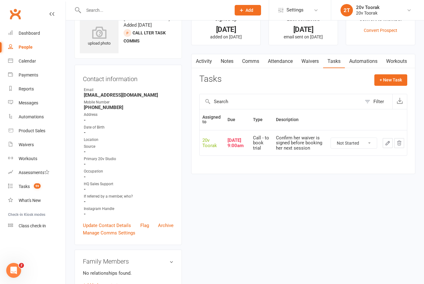
click at [289, 60] on link "Attendance" at bounding box center [280, 61] width 34 height 14
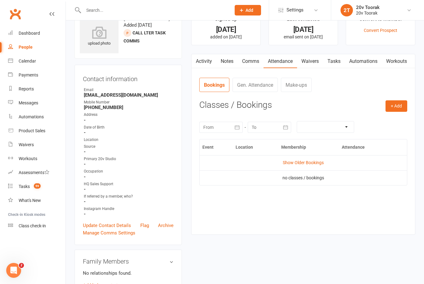
click at [335, 64] on link "Tasks" at bounding box center [334, 61] width 22 height 14
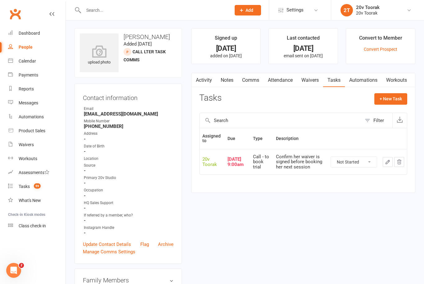
scroll to position [8, 0]
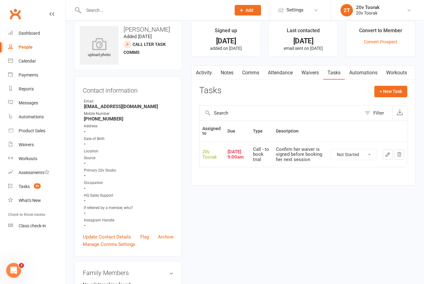
click at [226, 77] on link "Notes" at bounding box center [226, 73] width 21 height 14
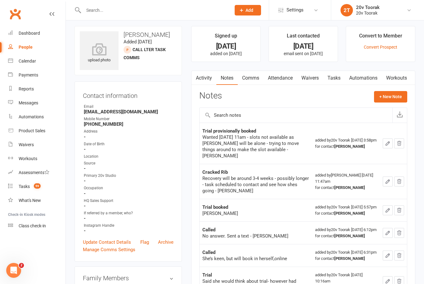
scroll to position [4, 0]
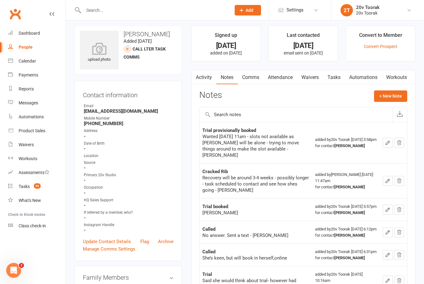
click at [204, 79] on link "Activity" at bounding box center [203, 77] width 25 height 14
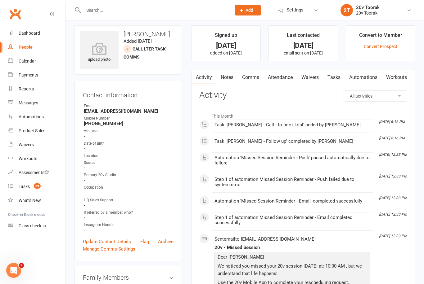
click at [228, 78] on link "Notes" at bounding box center [226, 77] width 21 height 14
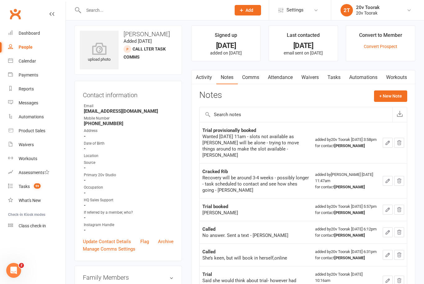
click at [394, 96] on button "+ New Note" at bounding box center [390, 96] width 33 height 11
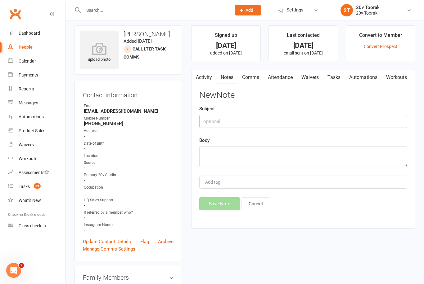
click at [262, 120] on input "text" at bounding box center [303, 121] width 208 height 13
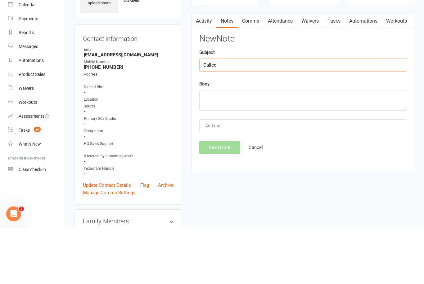
type input "Called"
click at [259, 147] on textarea at bounding box center [303, 157] width 208 height 20
type textarea "C"
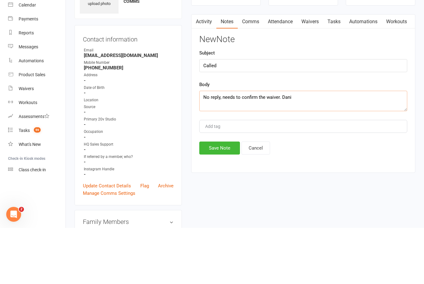
type textarea "No reply, needs to confirm the waiver. Dani"
click at [235, 198] on button "Save Note" at bounding box center [219, 204] width 41 height 13
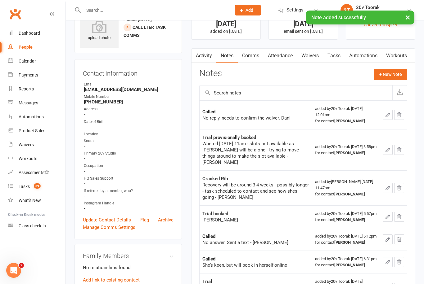
scroll to position [0, 0]
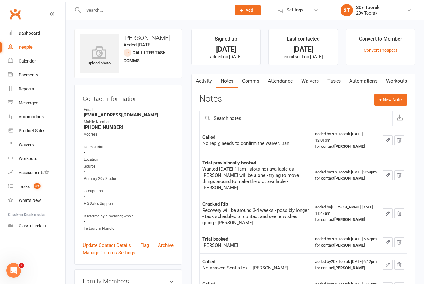
click at [333, 83] on link "Tasks" at bounding box center [334, 81] width 22 height 14
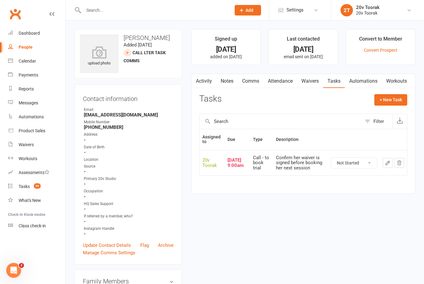
click at [387, 163] on icon "button" at bounding box center [388, 163] width 4 height 4
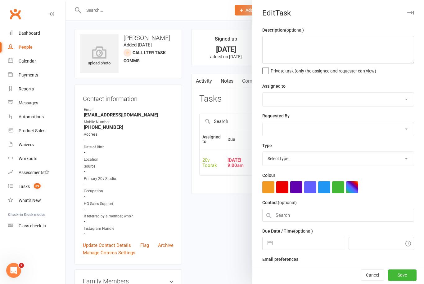
type textarea "Confirm her waiver is signed before booking her next session"
select select "45736"
select select "46005"
type input "[DATE]"
type input "9:00am"
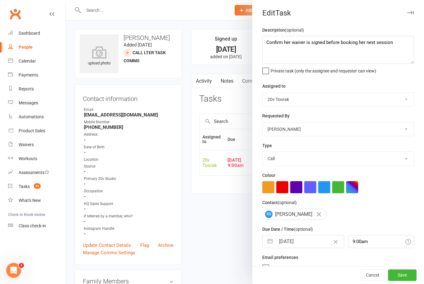
select select "32301"
click at [303, 40] on textarea "Confirm her waiver is signed before booking her next session" at bounding box center [338, 50] width 152 height 28
click at [322, 43] on textarea "Confirm her waiver is signed before booking her next session" at bounding box center [338, 50] width 152 height 28
click at [228, 244] on div at bounding box center [245, 142] width 358 height 284
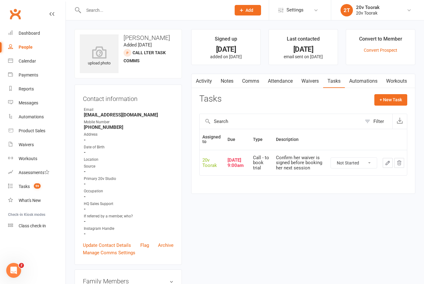
click at [366, 164] on select "Not Started In Progress Waiting Complete" at bounding box center [354, 163] width 46 height 11
select select "unstarted"
click at [396, 103] on button "+ New Task" at bounding box center [390, 99] width 33 height 11
select select "45736"
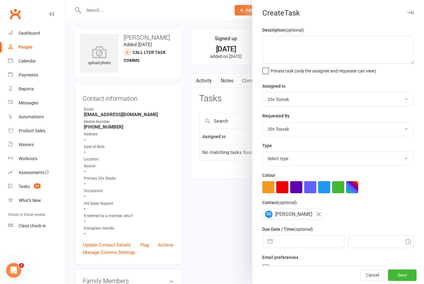
scroll to position [1, 0]
click at [277, 46] on textarea at bounding box center [338, 50] width 152 height 28
click at [275, 43] on textarea at bounding box center [338, 50] width 152 height 28
click at [286, 45] on textarea at bounding box center [338, 50] width 152 height 28
paste textarea "Confirm her waiver is signed before booking her next session"
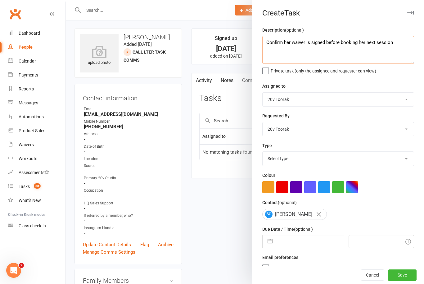
type textarea "Confirm her waiver is signed before booking her next session"
click at [303, 240] on input "text" at bounding box center [309, 242] width 68 height 12
select select "8"
select select "2025"
select select "9"
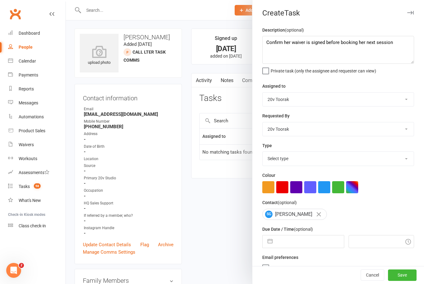
select select "2025"
select select "10"
select select "2025"
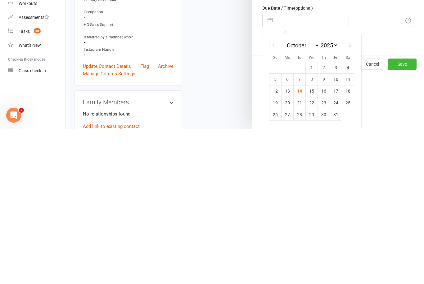
click at [310, 241] on td "15" at bounding box center [312, 247] width 12 height 12
type input "[DATE]"
type input "12:15pm"
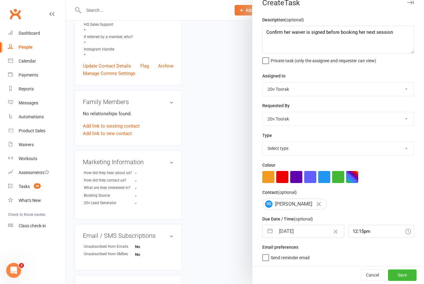
click at [403, 273] on button "Save" at bounding box center [402, 275] width 29 height 11
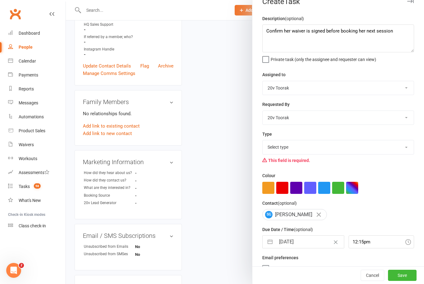
click at [396, 147] on select "Select type Call Call - to book trial Confirm session attendance Confirm trial …" at bounding box center [337, 148] width 151 height 14
select select "22830"
click at [411, 274] on button "Save" at bounding box center [402, 275] width 29 height 11
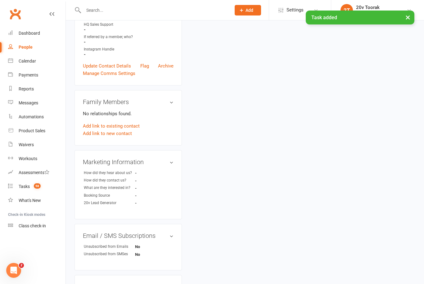
click at [33, 194] on link "What's New" at bounding box center [36, 201] width 57 height 14
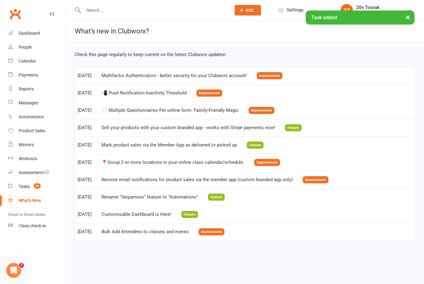
click at [29, 190] on link "Tasks 58" at bounding box center [36, 187] width 57 height 14
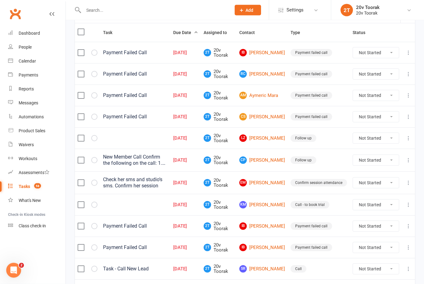
scroll to position [74, 0]
click at [275, 139] on link "[PERSON_NAME]" at bounding box center [262, 138] width 46 height 7
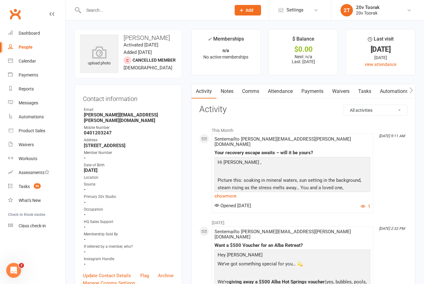
click at [253, 90] on link "Comms" at bounding box center [251, 91] width 26 height 14
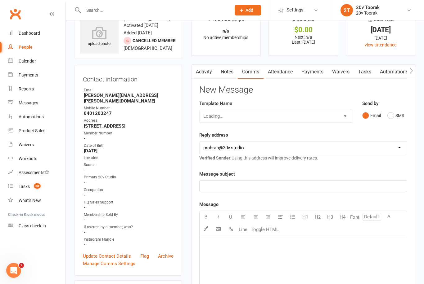
scroll to position [20, 0]
click at [234, 73] on link "Notes" at bounding box center [226, 72] width 21 height 14
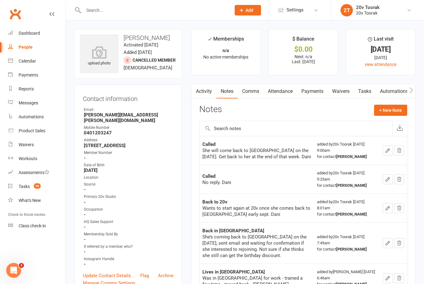
click at [371, 94] on link "Tasks" at bounding box center [365, 91] width 22 height 14
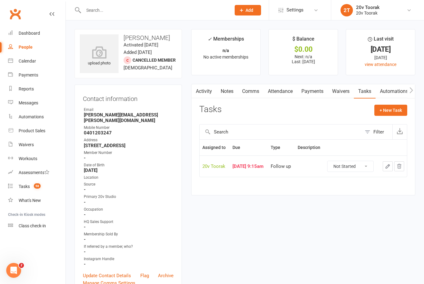
click at [239, 90] on link "Comms" at bounding box center [251, 91] width 26 height 14
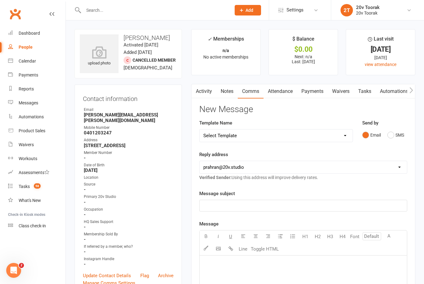
click at [229, 91] on link "Notes" at bounding box center [226, 91] width 21 height 14
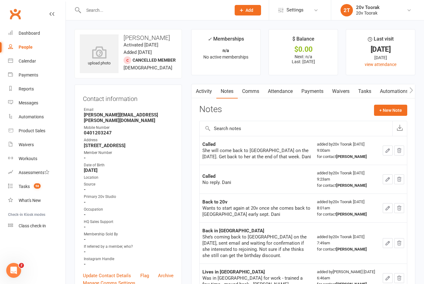
click at [90, 147] on strong "[STREET_ADDRESS]" at bounding box center [129, 146] width 90 height 6
click at [202, 94] on link "Activity" at bounding box center [203, 91] width 25 height 14
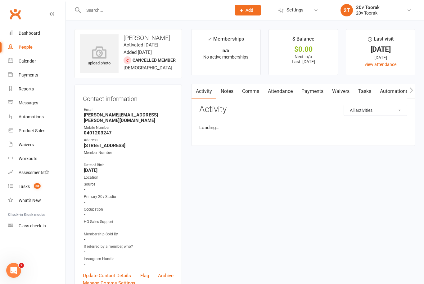
click at [227, 90] on link "Notes" at bounding box center [226, 91] width 21 height 14
click at [391, 111] on button "+ New Note" at bounding box center [390, 110] width 33 height 11
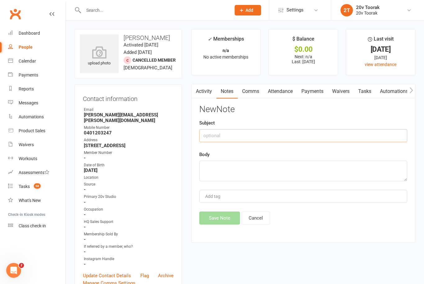
click at [260, 134] on input "text" at bounding box center [303, 135] width 208 height 13
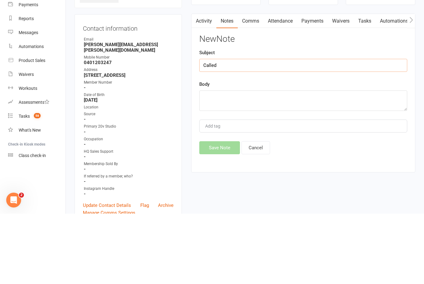
type input "Called"
click at [255, 161] on textarea at bounding box center [303, 171] width 208 height 20
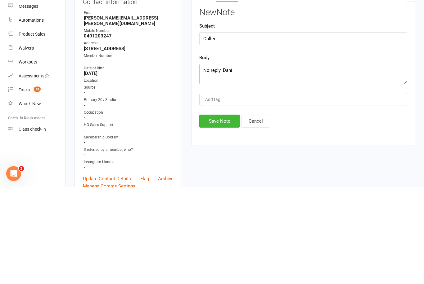
type textarea "No reply. Dani"
click at [225, 212] on button "Save Note" at bounding box center [219, 218] width 41 height 13
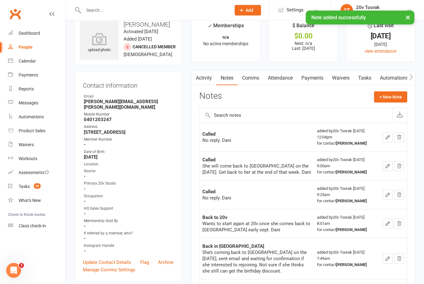
scroll to position [15, 0]
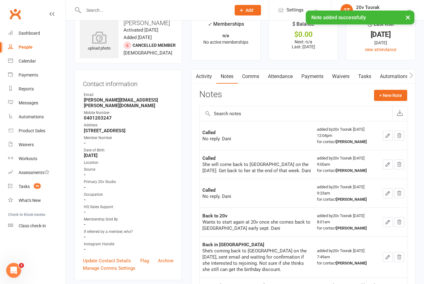
click at [365, 73] on link "Tasks" at bounding box center [365, 76] width 22 height 14
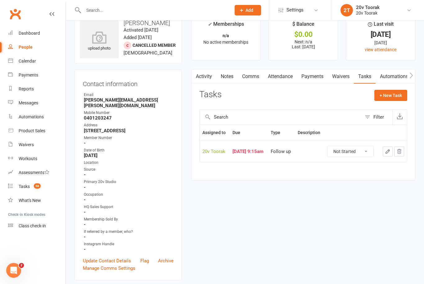
click at [367, 157] on select "Not Started In Progress Waiting Complete" at bounding box center [350, 151] width 46 height 11
select select "unstarted"
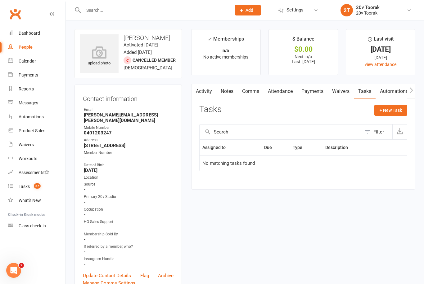
click at [226, 92] on link "Notes" at bounding box center [226, 91] width 21 height 14
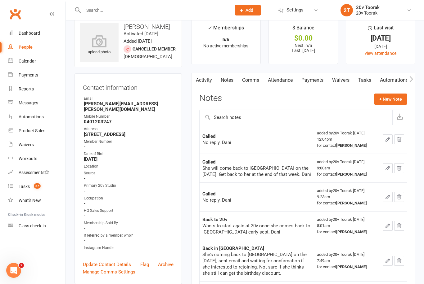
scroll to position [11, 0]
click at [365, 80] on link "Tasks" at bounding box center [365, 80] width 22 height 14
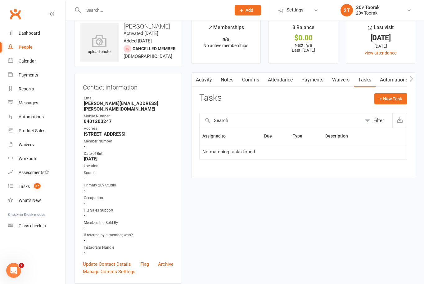
click at [393, 99] on button "+ New Task" at bounding box center [390, 98] width 33 height 11
select select "45736"
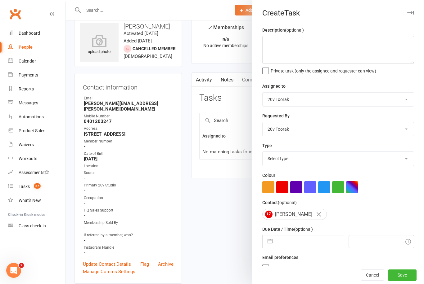
click at [402, 158] on select "Select type Call Call - to book trial Confirm session attendance Confirm trial …" at bounding box center [337, 159] width 151 height 14
select select "32301"
click at [316, 244] on input "text" at bounding box center [309, 242] width 68 height 12
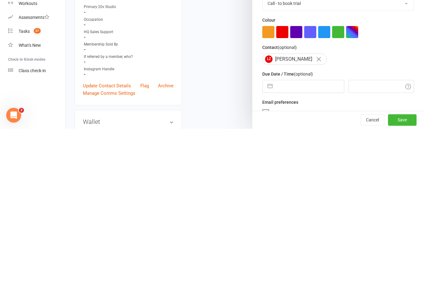
select select "8"
select select "2025"
select select "9"
select select "2025"
select select "10"
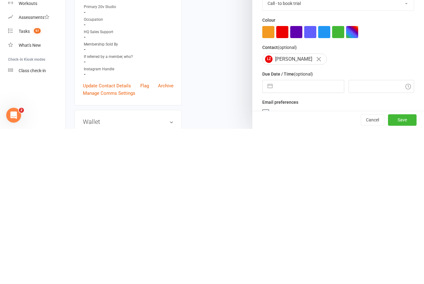
select select "2025"
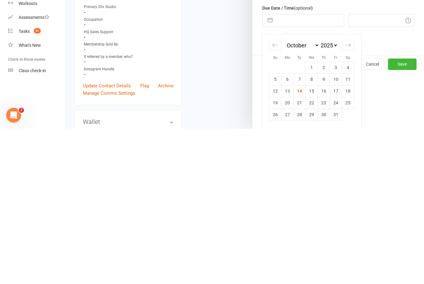
scroll to position [67, 0]
click at [316, 241] on td "15" at bounding box center [312, 247] width 12 height 12
type input "[DATE]"
type input "12:15pm"
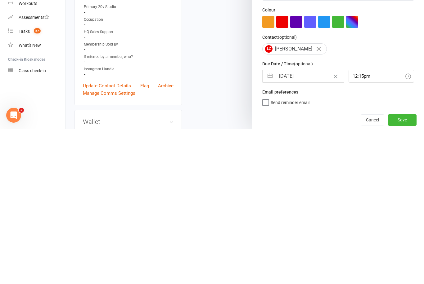
scroll to position [11, 0]
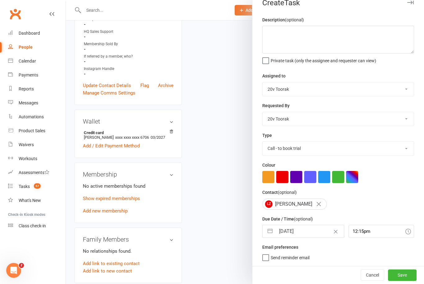
click at [409, 273] on button "Save" at bounding box center [402, 275] width 29 height 11
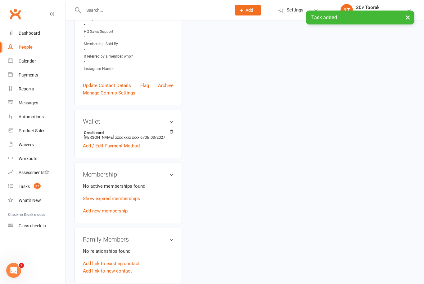
click at [32, 190] on link "Tasks 57" at bounding box center [36, 187] width 57 height 14
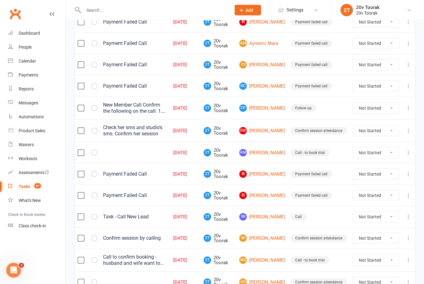
scroll to position [107, 0]
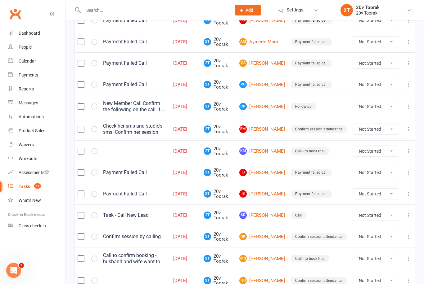
click at [274, 130] on link "EM Envy [PERSON_NAME]" at bounding box center [262, 129] width 46 height 7
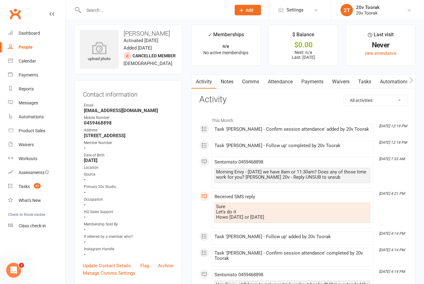
scroll to position [0, 0]
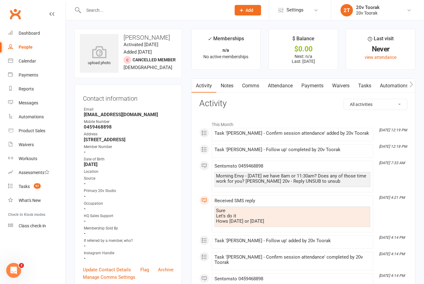
click at [230, 92] on link "Notes" at bounding box center [226, 86] width 21 height 14
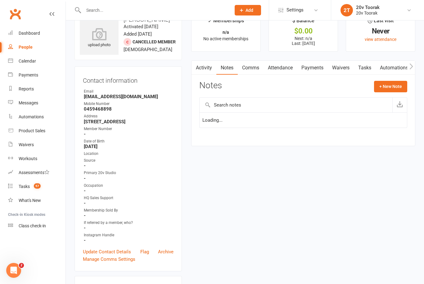
scroll to position [20, 0]
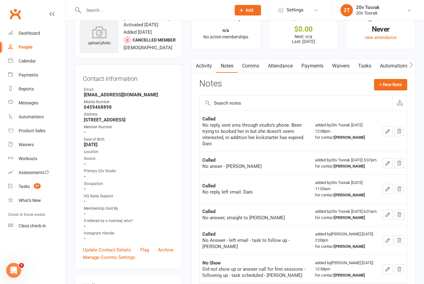
click at [403, 85] on button "+ New Note" at bounding box center [390, 84] width 33 height 11
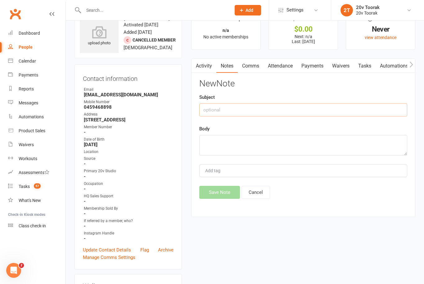
click at [266, 107] on input "text" at bounding box center [303, 110] width 208 height 13
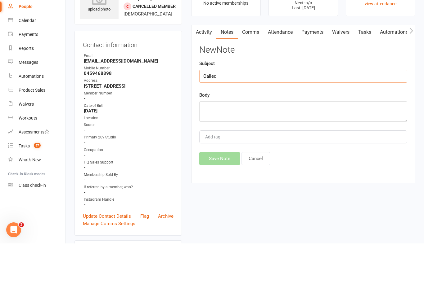
type input "Called"
click at [247, 142] on textarea at bounding box center [303, 152] width 208 height 20
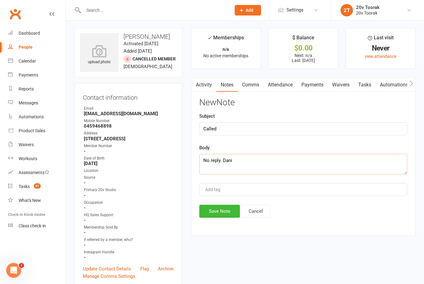
scroll to position [0, 0]
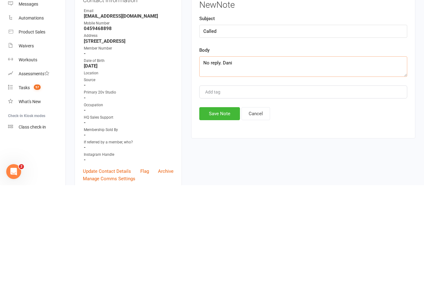
type textarea "No reply. Dani"
click at [218, 206] on button "Save Note" at bounding box center [219, 212] width 41 height 13
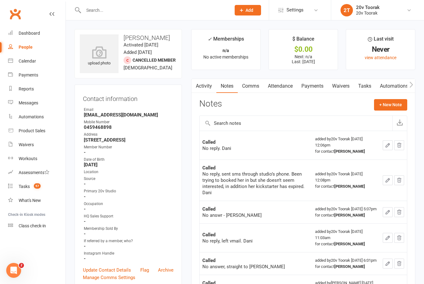
click at [367, 84] on link "Tasks" at bounding box center [365, 86] width 22 height 14
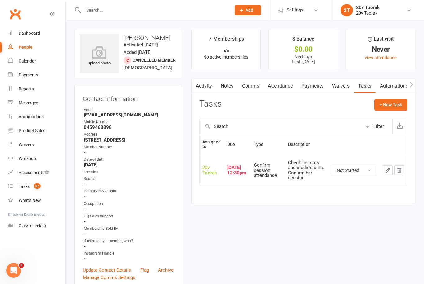
click at [367, 171] on select "Not Started In Progress Waiting Complete" at bounding box center [354, 170] width 46 height 11
select select "unstarted"
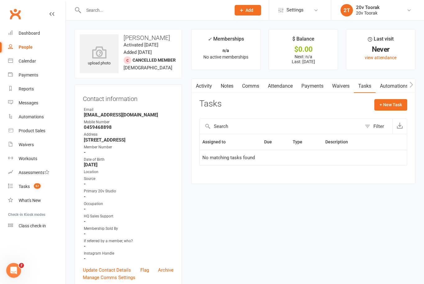
click at [392, 107] on button "+ New Task" at bounding box center [390, 104] width 33 height 11
select select "45736"
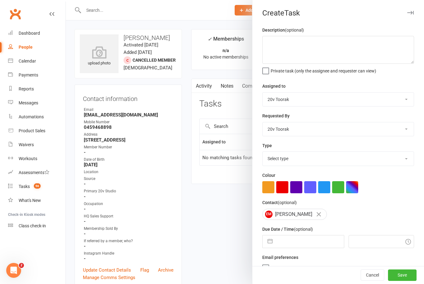
click at [396, 130] on select "[PERSON_NAME] 20v Toorak [PERSON_NAME] [PERSON_NAME]" at bounding box center [337, 130] width 151 height 14
click at [397, 157] on select "Select type Call Call - to book trial Confirm session attendance Confirm trial …" at bounding box center [337, 159] width 151 height 14
select select "23277"
click at [318, 46] on textarea at bounding box center [338, 50] width 152 height 28
type textarea "C"
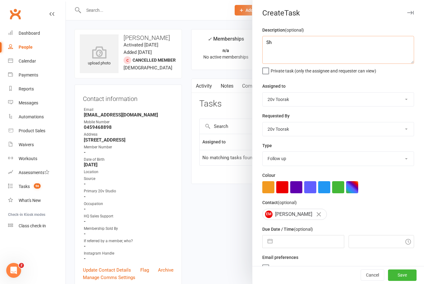
type textarea "S"
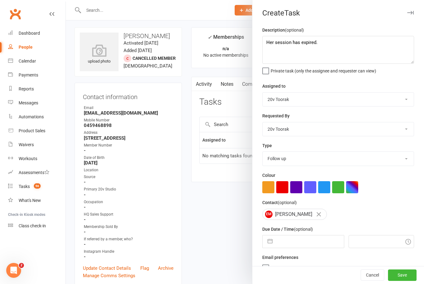
scroll to position [9, 0]
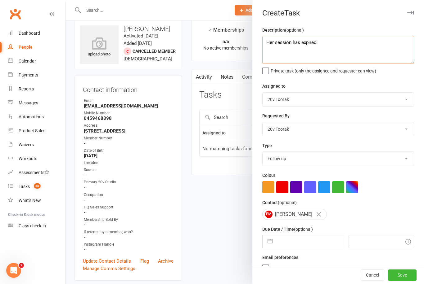
click at [299, 50] on textarea "Her session has expired." at bounding box center [338, 50] width 152 height 28
click at [406, 101] on select "[PERSON_NAME] 20v Toorak [PERSON_NAME] [PERSON_NAME]" at bounding box center [337, 100] width 151 height 14
click at [209, 231] on div at bounding box center [245, 142] width 358 height 284
click at [332, 50] on textarea "Her session has expired. Confirm if we still call her to book a session." at bounding box center [338, 50] width 152 height 28
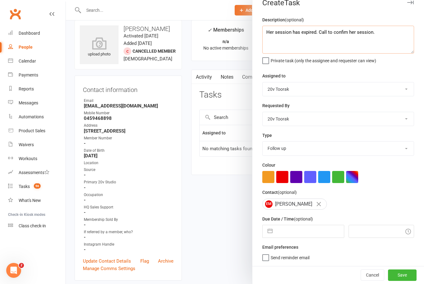
scroll to position [11, 0]
type textarea "Her session has expired. Call to confim her session."
click at [405, 122] on select "[PERSON_NAME] 20v Toorak [PERSON_NAME] [PERSON_NAME]" at bounding box center [337, 119] width 151 height 14
click at [406, 87] on select "[PERSON_NAME] 20v Toorak [PERSON_NAME] [PERSON_NAME]" at bounding box center [337, 90] width 151 height 14
click at [402, 153] on select "Call Call - to book trial Confirm session attendance Confirm trial Follow up Me…" at bounding box center [337, 149] width 151 height 14
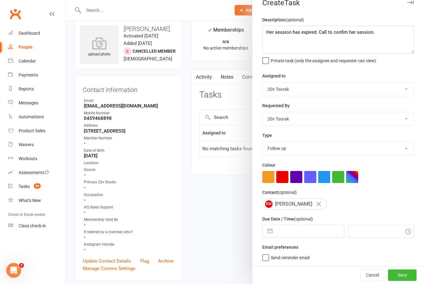
select select "29156"
click at [402, 149] on select "Call Call - to book trial Confirm session attendance Confirm trial Follow up Me…" at bounding box center [337, 149] width 151 height 14
click at [314, 236] on input "text" at bounding box center [309, 232] width 68 height 12
select select "8"
select select "2025"
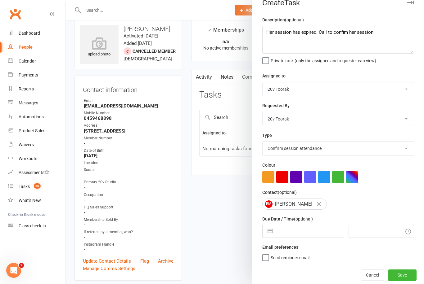
select select "9"
select select "2025"
select select "10"
select select "2025"
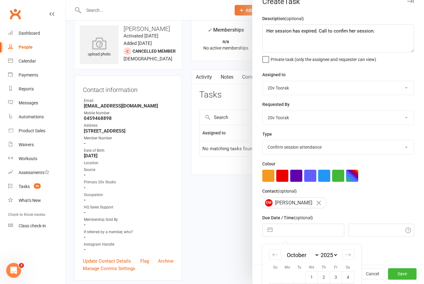
scroll to position [21, 0]
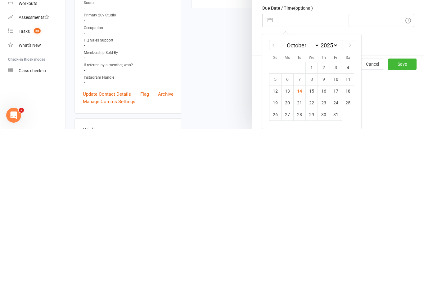
click at [313, 241] on td "15" at bounding box center [312, 247] width 12 height 12
type input "[DATE]"
type input "12:15pm"
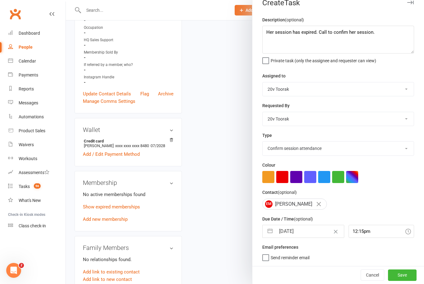
click at [406, 275] on button "Save" at bounding box center [402, 275] width 29 height 11
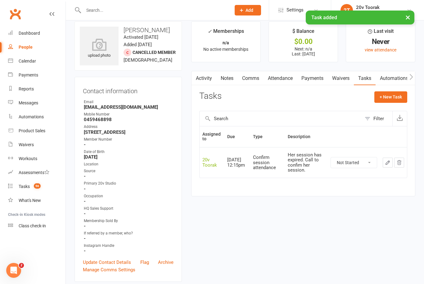
scroll to position [0, 0]
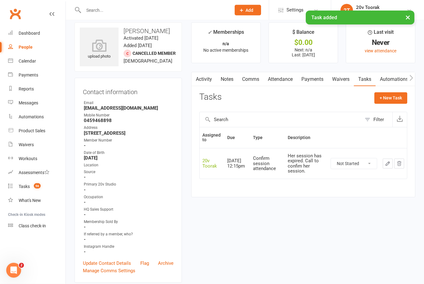
click at [230, 86] on link "Notes" at bounding box center [226, 80] width 21 height 14
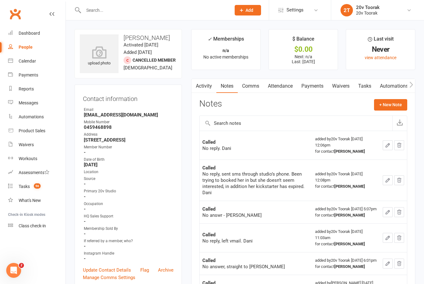
click at [366, 89] on link "Tasks" at bounding box center [365, 86] width 22 height 14
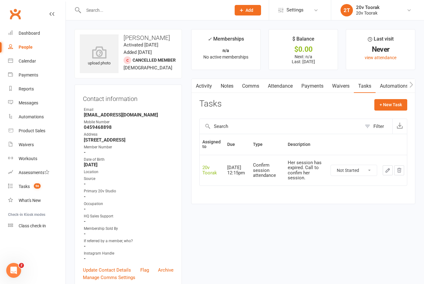
click at [34, 185] on count-badge "56" at bounding box center [36, 186] width 10 height 5
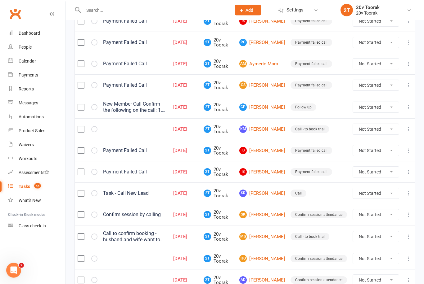
scroll to position [129, 0]
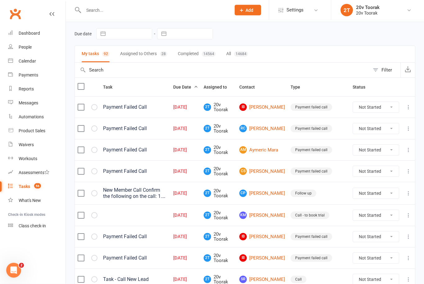
click at [275, 191] on link "CP [PERSON_NAME]" at bounding box center [262, 193] width 46 height 7
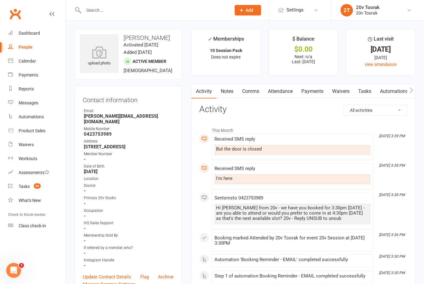
click at [235, 96] on link "Notes" at bounding box center [226, 91] width 21 height 14
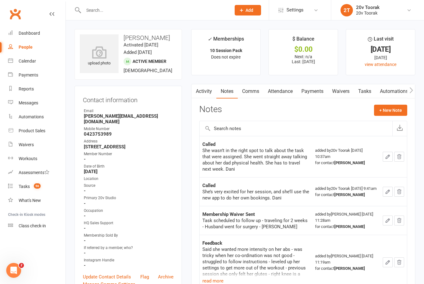
click at [365, 93] on link "Tasks" at bounding box center [365, 91] width 22 height 14
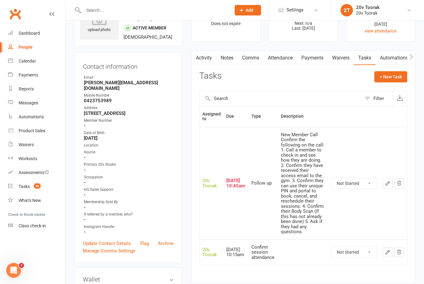
scroll to position [33, 0]
click at [199, 56] on link "Activity" at bounding box center [203, 58] width 25 height 14
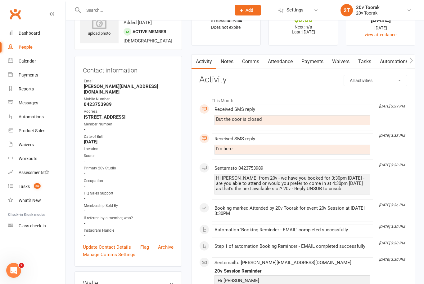
scroll to position [29, 0]
click at [25, 183] on link "Tasks 56" at bounding box center [36, 187] width 57 height 14
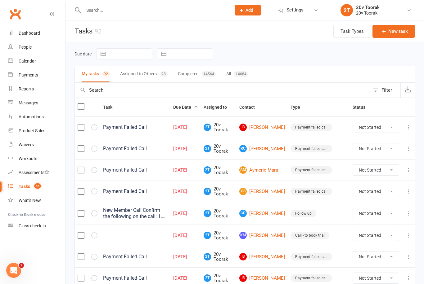
click at [28, 47] on div "People" at bounding box center [25, 47] width 13 height 5
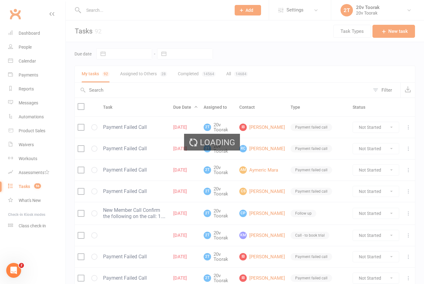
select select "100"
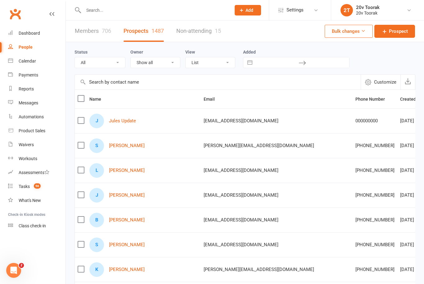
click at [112, 60] on select "All (No status set) (Invalid status) Parachute Referrals In Communication Call …" at bounding box center [100, 62] width 50 height 11
select select "[DATE]"
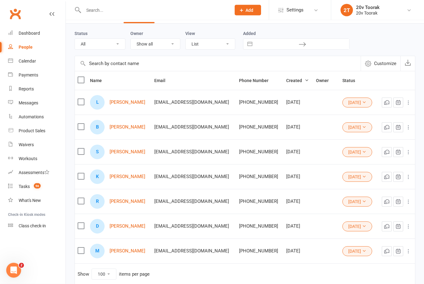
click at [118, 250] on link "[PERSON_NAME]" at bounding box center [128, 251] width 36 height 5
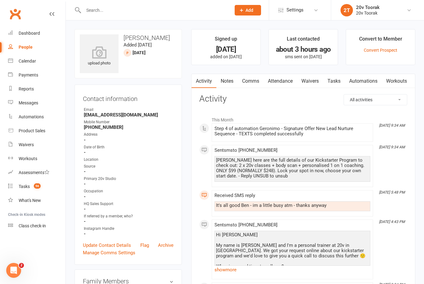
click at [224, 78] on link "Notes" at bounding box center [226, 81] width 21 height 14
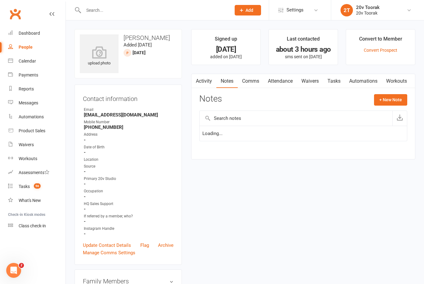
scroll to position [20, 0]
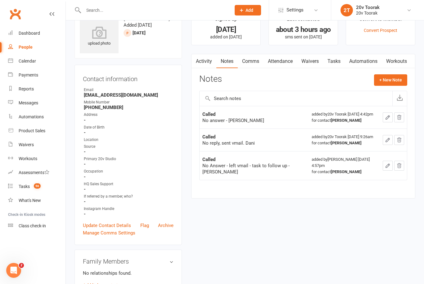
click at [204, 59] on link "Activity" at bounding box center [203, 61] width 25 height 14
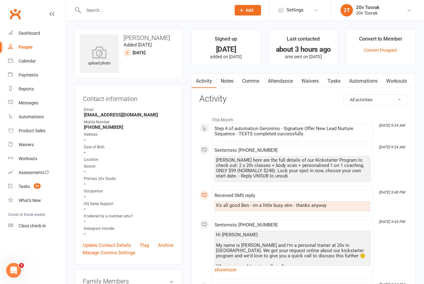
click at [228, 83] on link "Notes" at bounding box center [226, 81] width 21 height 14
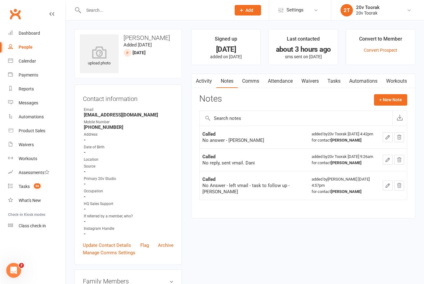
click at [393, 99] on button "+ New Note" at bounding box center [390, 99] width 33 height 11
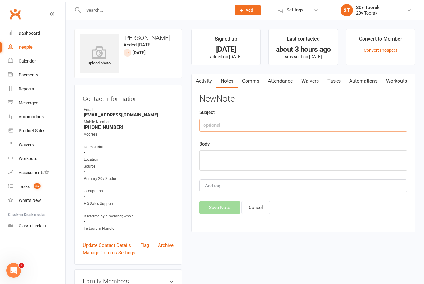
click at [259, 126] on input "text" at bounding box center [303, 125] width 208 height 13
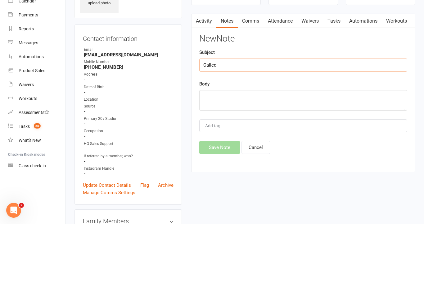
type input "Called"
click at [259, 150] on textarea at bounding box center [303, 160] width 208 height 20
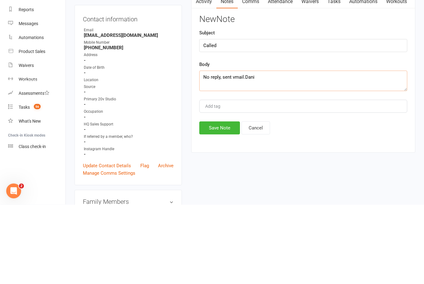
type textarea "No reply, sent vmail.Dani"
click at [219, 201] on button "Save Note" at bounding box center [219, 207] width 41 height 13
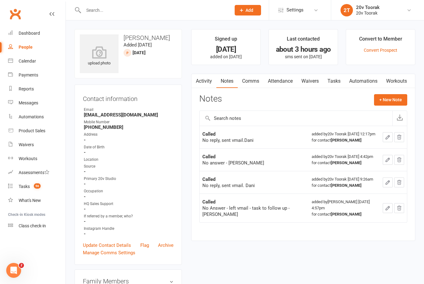
click at [342, 83] on link "Tasks" at bounding box center [334, 81] width 22 height 14
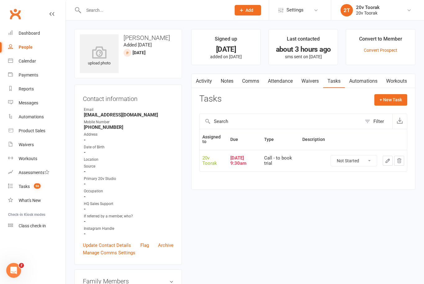
click at [366, 161] on select "Not Started In Progress Waiting Complete" at bounding box center [354, 161] width 46 height 11
select select "unstarted"
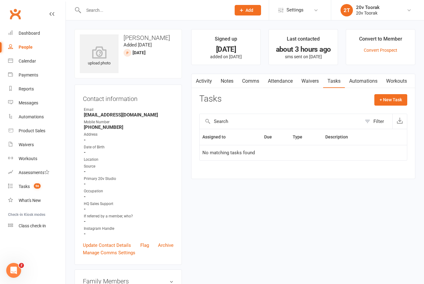
click at [397, 103] on button "+ New Task" at bounding box center [390, 99] width 33 height 11
select select "45736"
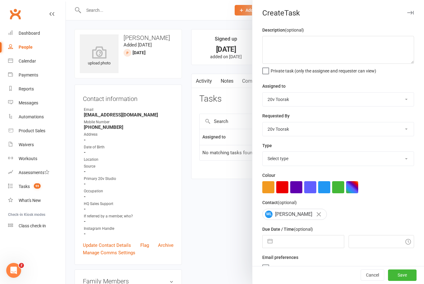
click at [210, 195] on div at bounding box center [245, 142] width 358 height 284
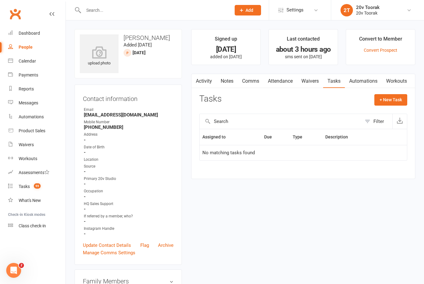
click at [393, 100] on button "+ New Task" at bounding box center [390, 99] width 33 height 11
select select "45736"
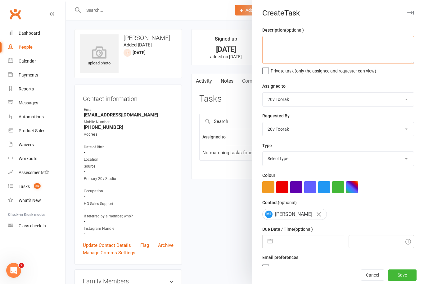
click at [324, 48] on textarea at bounding box center [338, 50] width 152 height 28
click at [398, 132] on select "Yu Wang 20v Toorak Byron Kruger Graham Pearson" at bounding box center [337, 130] width 151 height 14
click at [402, 98] on select "Yu Wang 20v Toorak Byron Kruger Graham Pearson" at bounding box center [337, 100] width 151 height 14
click at [395, 154] on select "Select type Call Call - to book trial Confirm session attendance Confirm trial …" at bounding box center [337, 159] width 151 height 14
select select "32301"
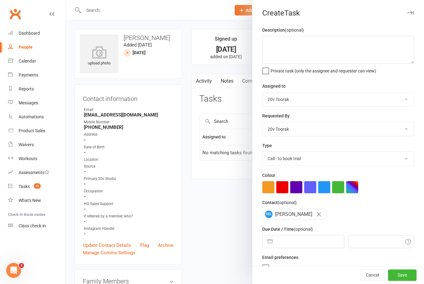
click at [310, 242] on input "text" at bounding box center [309, 242] width 68 height 12
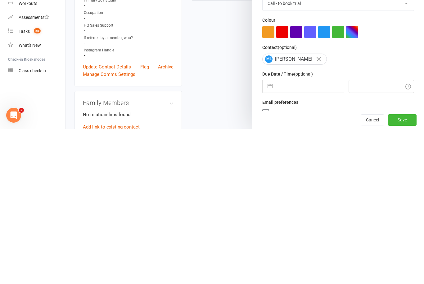
select select "8"
select select "2025"
select select "9"
select select "2025"
select select "10"
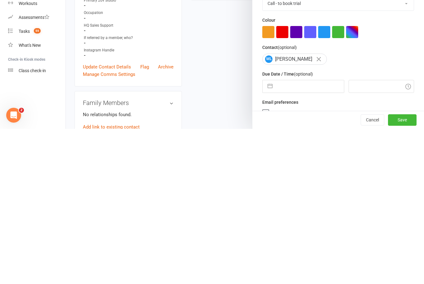
select select "2025"
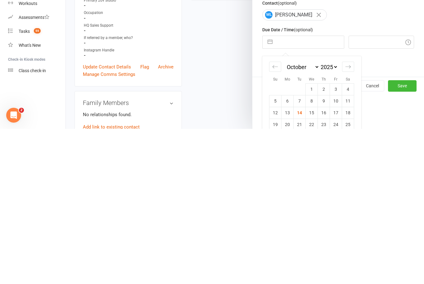
scroll to position [53, 0]
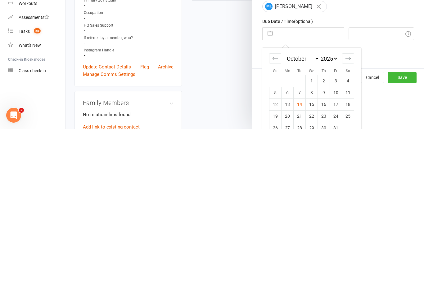
click at [314, 254] on td "15" at bounding box center [312, 260] width 12 height 12
type input "15 Oct 2025"
type input "12:30pm"
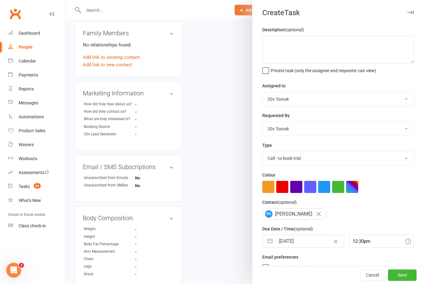
scroll to position [248, 0]
click at [409, 281] on button "Save" at bounding box center [402, 275] width 29 height 11
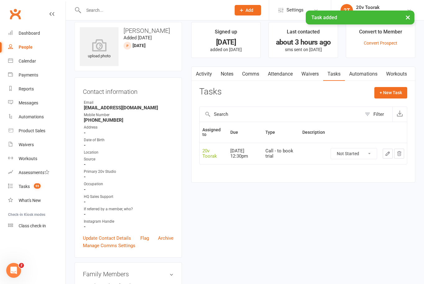
scroll to position [0, 0]
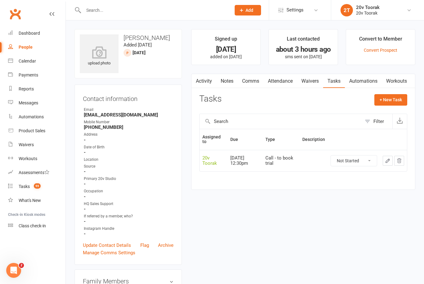
click at [28, 48] on div "People" at bounding box center [26, 47] width 14 height 5
select select "100"
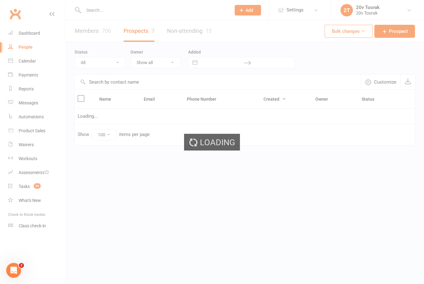
select select "[DATE]"
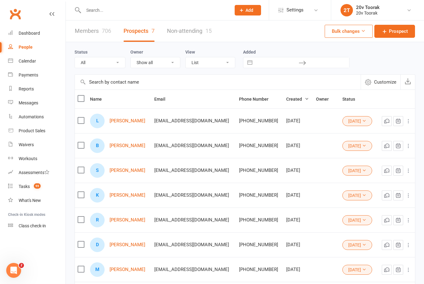
click at [88, 62] on select "All (No status set) (Invalid status) Parachute Referrals In Communication Call …" at bounding box center [100, 62] width 50 height 11
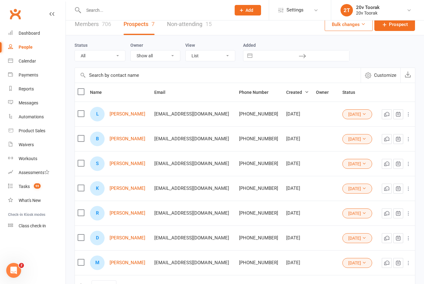
scroll to position [7, 0]
click at [118, 241] on link "[PERSON_NAME]" at bounding box center [128, 238] width 36 height 5
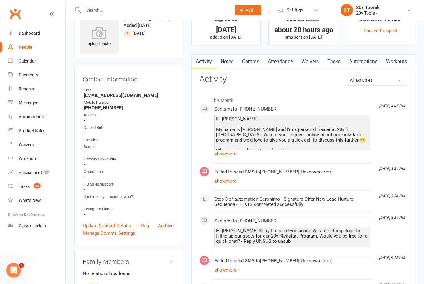
scroll to position [17, 0]
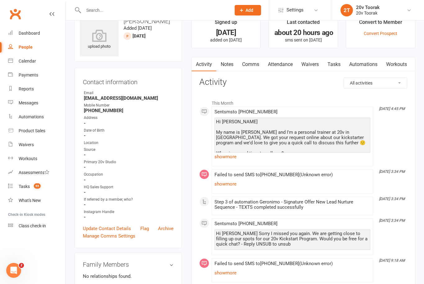
click at [232, 66] on link "Notes" at bounding box center [226, 64] width 21 height 14
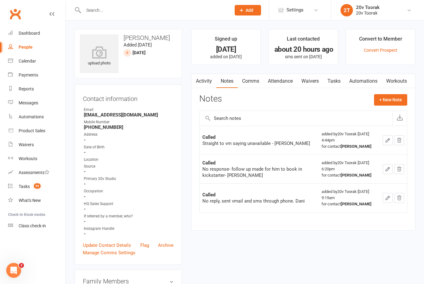
click at [391, 101] on button "+ New Note" at bounding box center [390, 99] width 33 height 11
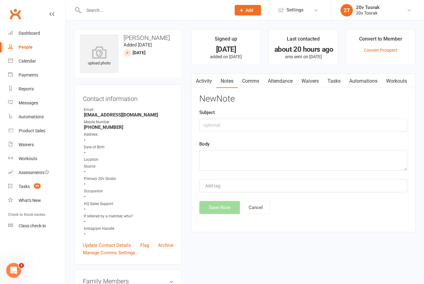
click at [252, 116] on div "Subject" at bounding box center [303, 120] width 208 height 23
click at [252, 129] on input "text" at bounding box center [303, 125] width 208 height 13
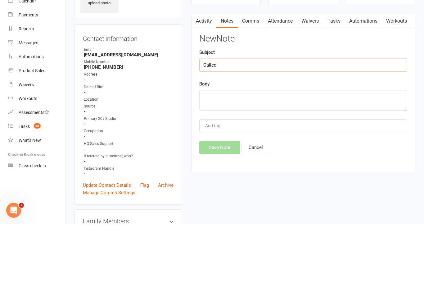
type input "Called"
click at [266, 150] on textarea at bounding box center [303, 160] width 208 height 20
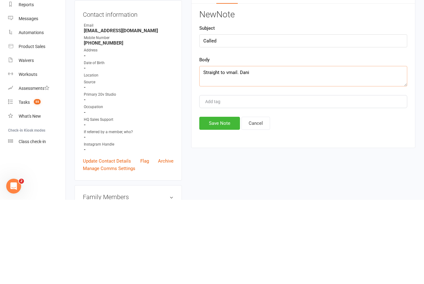
type textarea "Straight to vmail. Dani"
click at [227, 201] on button "Save Note" at bounding box center [219, 207] width 41 height 13
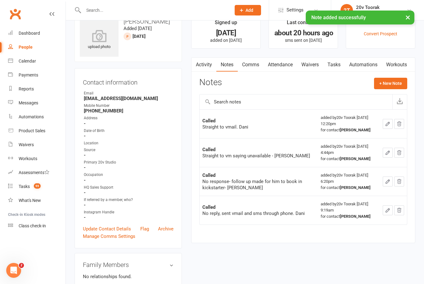
click at [336, 67] on link "Tasks" at bounding box center [334, 65] width 22 height 14
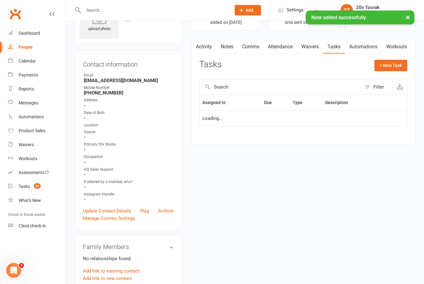
scroll to position [36, 0]
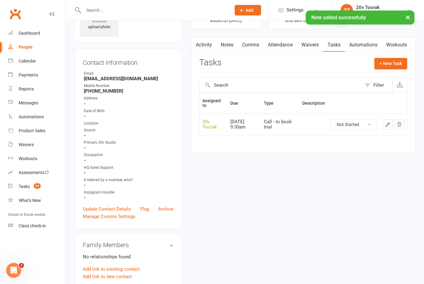
click at [365, 125] on select "Not Started In Progress Waiting Complete" at bounding box center [354, 124] width 46 height 11
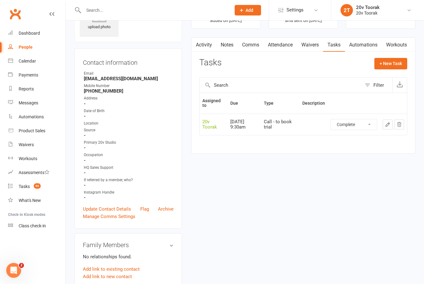
select select "unstarted"
click at [390, 65] on button "+ New Task" at bounding box center [390, 63] width 33 height 11
select select "45736"
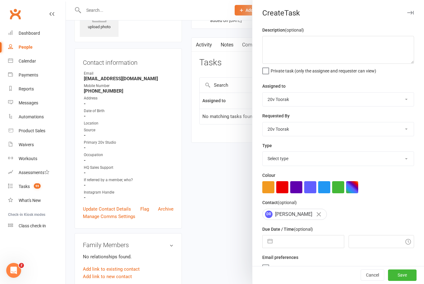
click at [380, 159] on select "Select type Call Call - to book trial Confirm session attendance Confirm trial …" at bounding box center [337, 159] width 151 height 14
select select "32301"
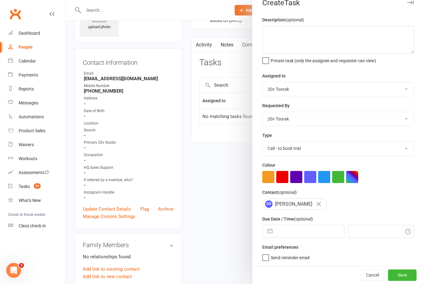
scroll to position [11, 0]
click at [302, 233] on input "text" at bounding box center [309, 232] width 68 height 12
select select "8"
select select "2025"
select select "9"
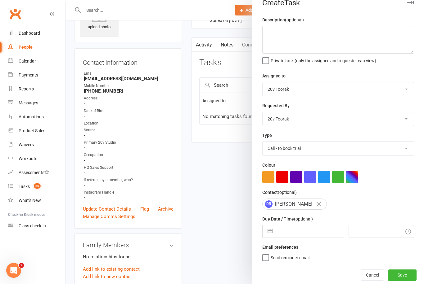
select select "2025"
select select "10"
select select "2025"
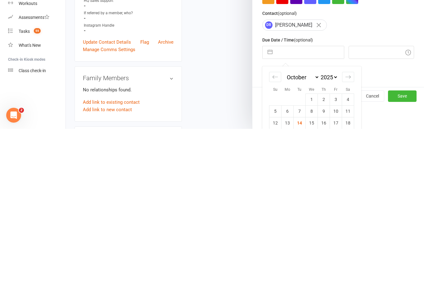
scroll to position [67, 0]
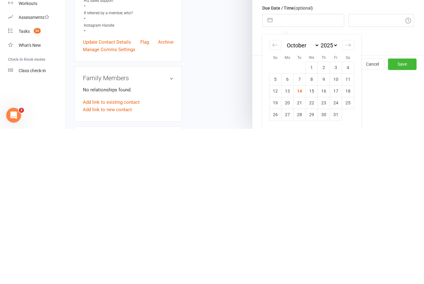
click at [311, 241] on td "15" at bounding box center [312, 247] width 12 height 12
type input "15 Oct 2025"
type input "12:30pm"
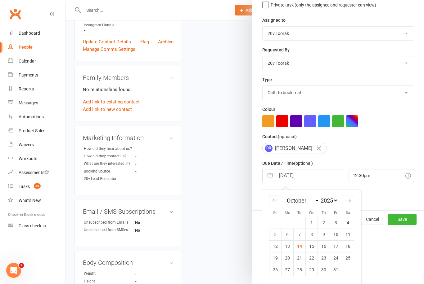
scroll to position [11, 0]
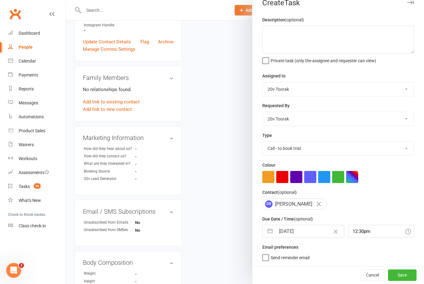
click at [405, 276] on button "Save" at bounding box center [402, 275] width 29 height 11
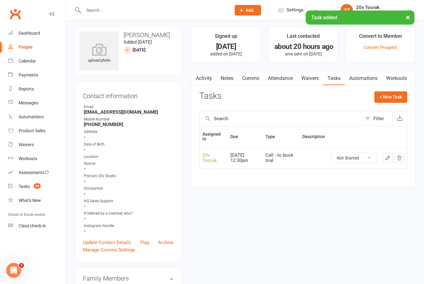
scroll to position [0, 0]
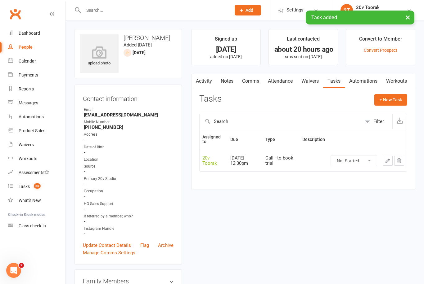
click at [20, 51] on link "People" at bounding box center [36, 47] width 57 height 14
select select "100"
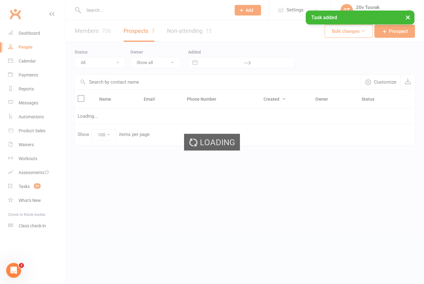
select select "[DATE]"
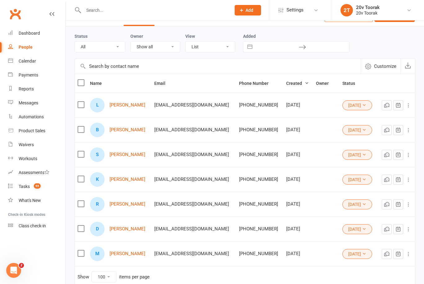
scroll to position [16, 0]
click at [123, 204] on link "[PERSON_NAME]" at bounding box center [128, 204] width 36 height 5
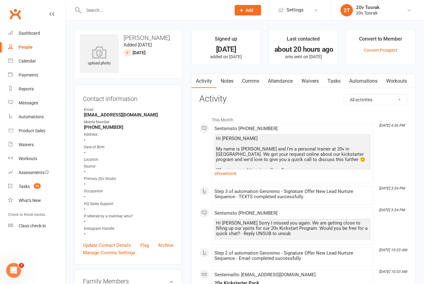
click at [244, 83] on link "Comms" at bounding box center [251, 81] width 26 height 14
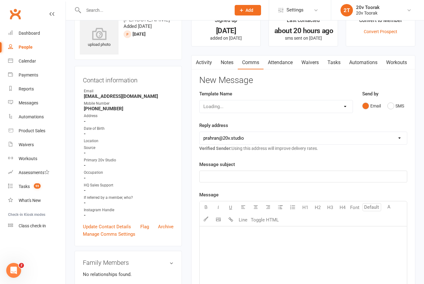
scroll to position [20, 0]
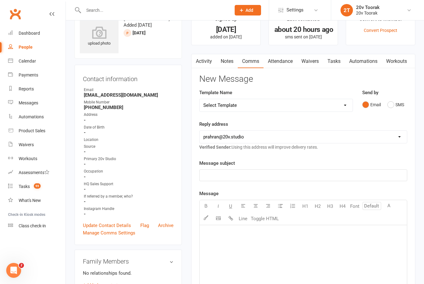
click at [224, 64] on link "Notes" at bounding box center [226, 61] width 21 height 14
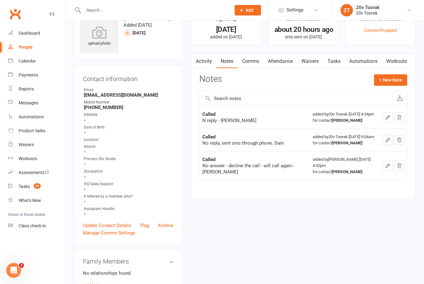
click at [392, 83] on button "+ New Note" at bounding box center [390, 79] width 33 height 11
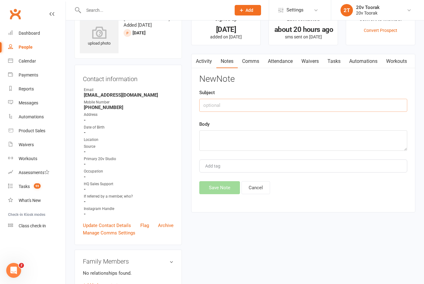
click at [256, 110] on input "text" at bounding box center [303, 105] width 208 height 13
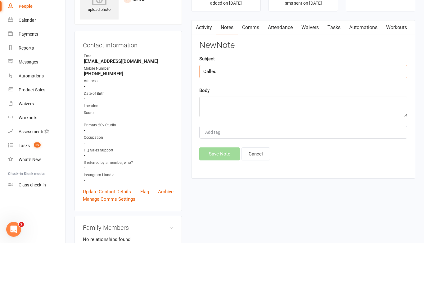
type input "Called"
click at [259, 138] on textarea at bounding box center [303, 148] width 208 height 20
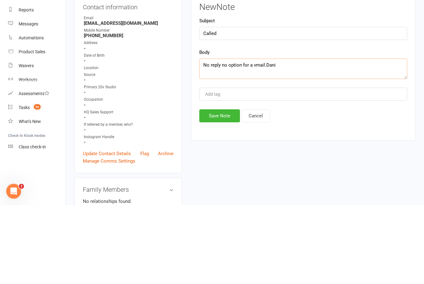
type textarea "No reply no option for a vmail.Dani"
click at [227, 189] on button "Save Note" at bounding box center [219, 195] width 41 height 13
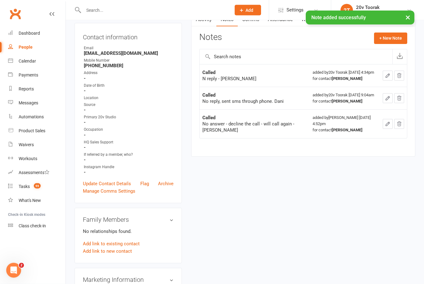
scroll to position [0, 0]
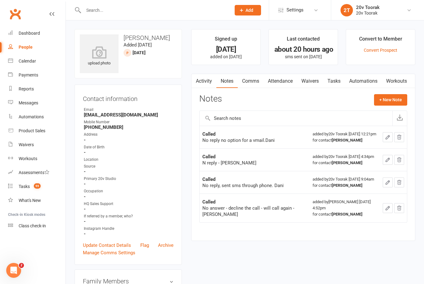
click at [335, 83] on link "Tasks" at bounding box center [334, 81] width 22 height 14
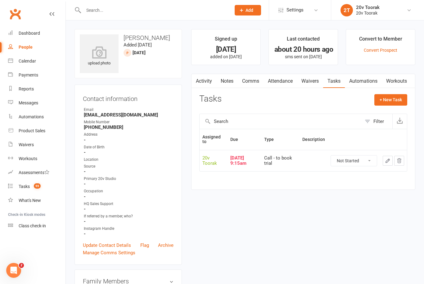
click at [369, 164] on select "Not Started In Progress Waiting Complete" at bounding box center [354, 161] width 46 height 11
select select "unstarted"
click at [399, 100] on button "+ New Task" at bounding box center [390, 99] width 33 height 11
select select "45736"
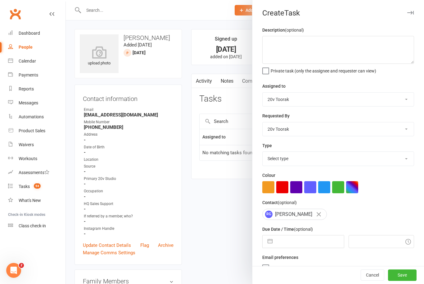
click at [394, 161] on select "Select type Call Call - to book trial Confirm session attendance Confirm trial …" at bounding box center [337, 159] width 151 height 14
select select "32301"
click at [300, 248] on input "text" at bounding box center [309, 242] width 68 height 12
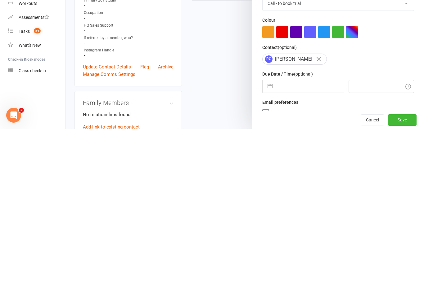
select select "8"
select select "2025"
select select "9"
select select "2025"
select select "10"
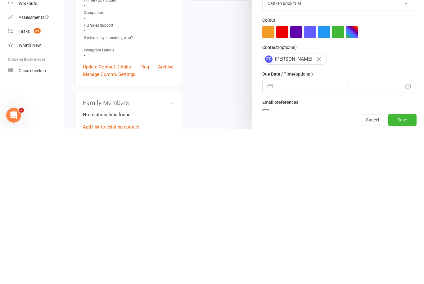
select select "2025"
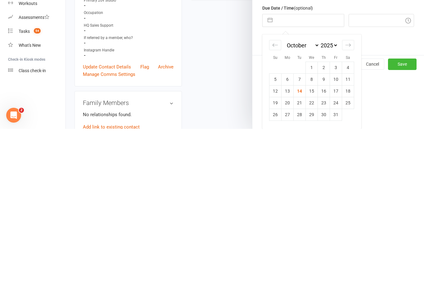
scroll to position [179, 0]
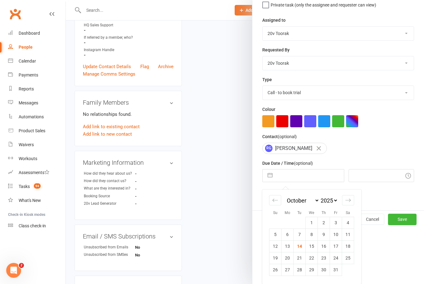
click at [313, 247] on td "15" at bounding box center [312, 247] width 12 height 12
type input "15 Oct 2025"
type input "12:30pm"
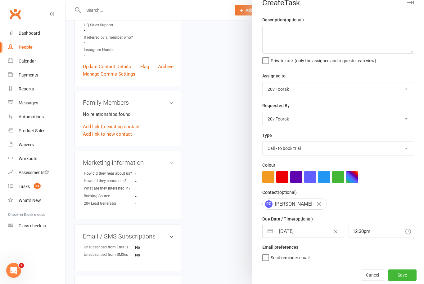
scroll to position [11, 0]
click at [403, 279] on button "Save" at bounding box center [402, 275] width 29 height 11
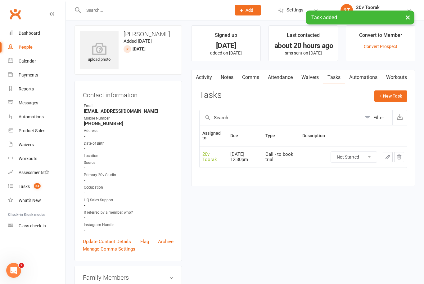
scroll to position [0, 0]
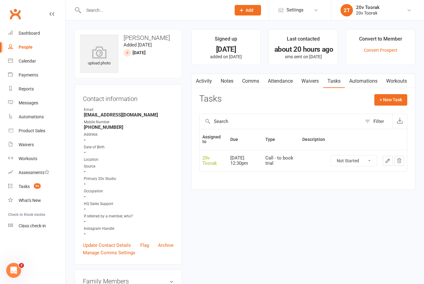
click at [53, 18] on link at bounding box center [51, 20] width 5 height 19
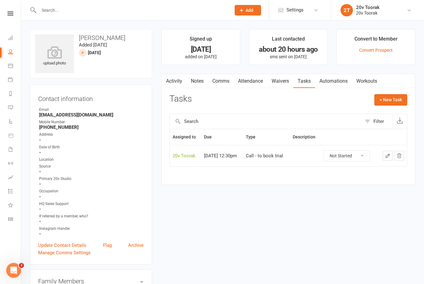
click at [13, 53] on icon at bounding box center [10, 51] width 5 height 5
select select "100"
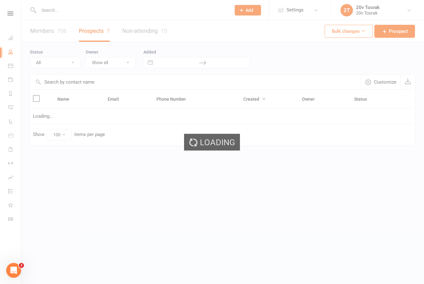
select select "[DATE]"
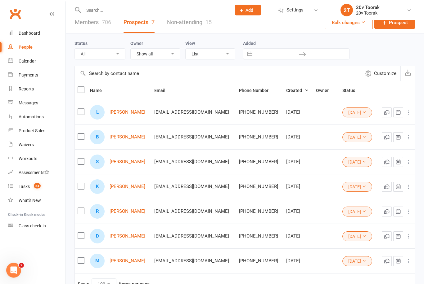
scroll to position [6, 0]
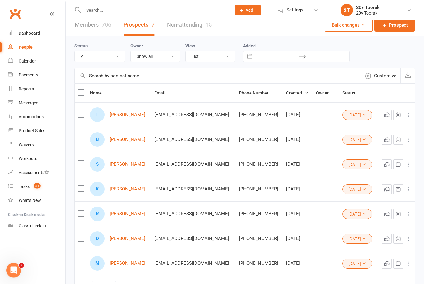
click at [119, 188] on link "[PERSON_NAME]" at bounding box center [128, 189] width 36 height 5
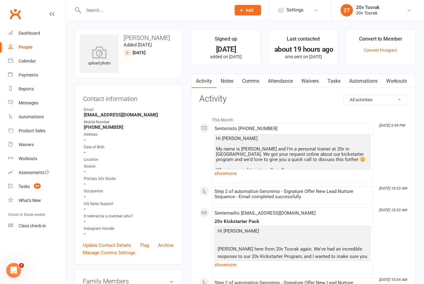
click at [226, 82] on link "Notes" at bounding box center [226, 81] width 21 height 14
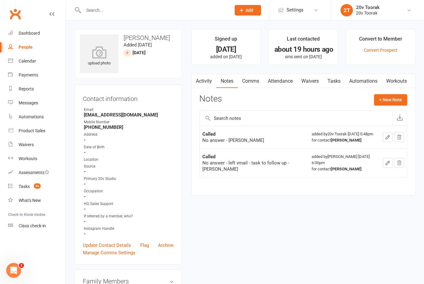
click at [398, 95] on button "+ New Note" at bounding box center [390, 99] width 33 height 11
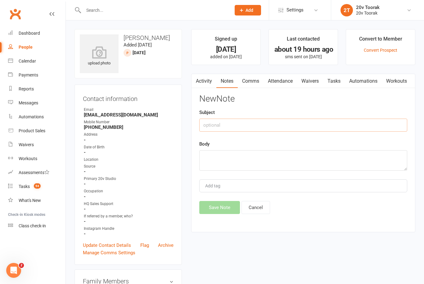
click at [262, 125] on input "text" at bounding box center [303, 125] width 208 height 13
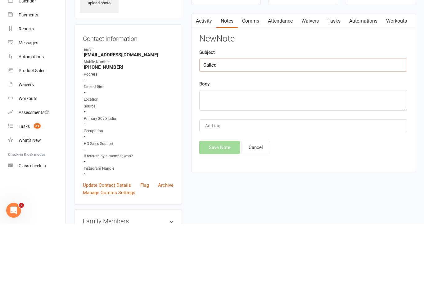
type input "Called"
click at [259, 150] on textarea at bounding box center [303, 160] width 208 height 20
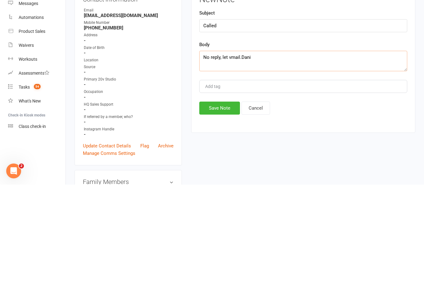
type textarea "No reply, let vmail.Dani"
click at [222, 201] on button "Save Note" at bounding box center [219, 207] width 41 height 13
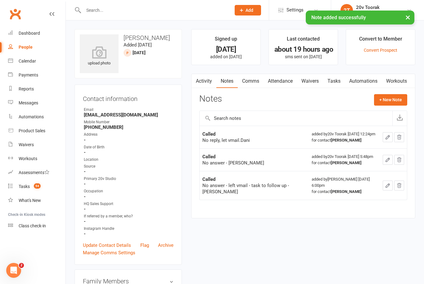
click at [337, 83] on link "Tasks" at bounding box center [334, 81] width 22 height 14
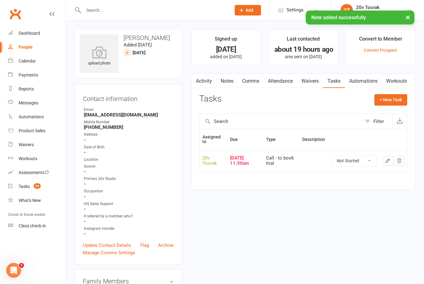
click at [369, 163] on select "Not Started In Progress Waiting Complete" at bounding box center [354, 161] width 46 height 11
select select "unstarted"
click at [391, 102] on button "+ New Task" at bounding box center [390, 99] width 33 height 11
select select "45736"
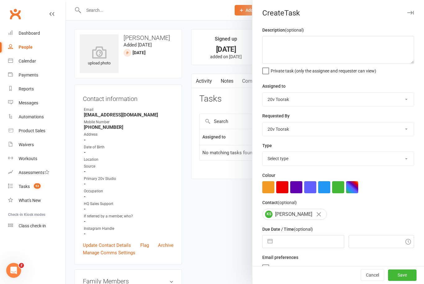
click at [401, 163] on select "Select type Call Call - to book trial Confirm session attendance Confirm trial …" at bounding box center [337, 159] width 151 height 14
select select "32301"
click at [305, 244] on input "text" at bounding box center [309, 242] width 68 height 12
select select "8"
select select "2025"
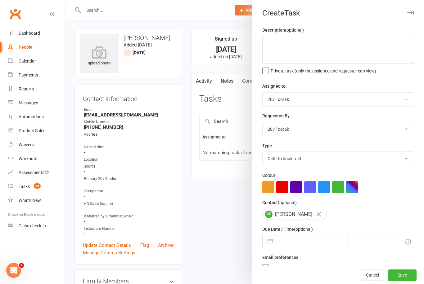
select select "9"
select select "2025"
select select "10"
select select "2025"
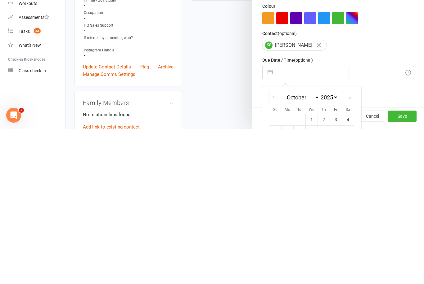
scroll to position [60, 0]
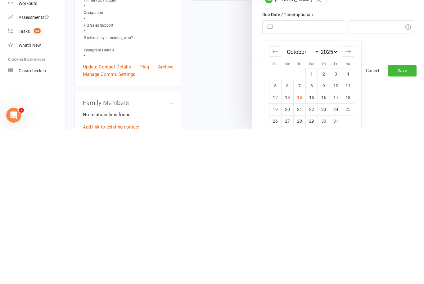
click at [312, 247] on td "15" at bounding box center [312, 253] width 12 height 12
type input "15 Oct 2025"
type input "12:30pm"
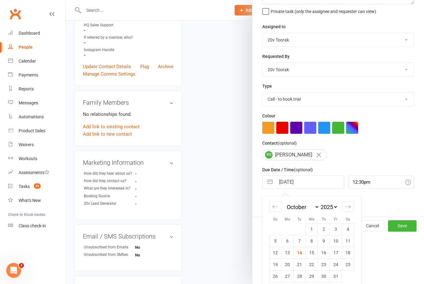
scroll to position [11, 0]
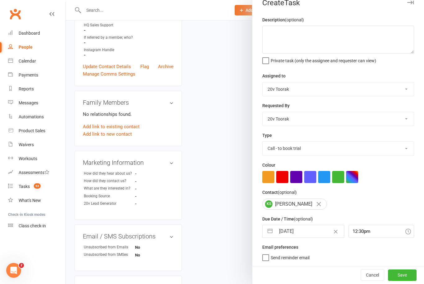
click at [408, 275] on button "Save" at bounding box center [402, 275] width 29 height 11
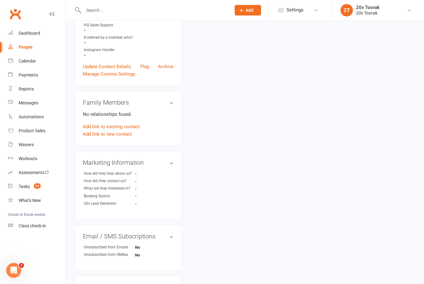
click at [33, 48] on link "People" at bounding box center [36, 47] width 57 height 14
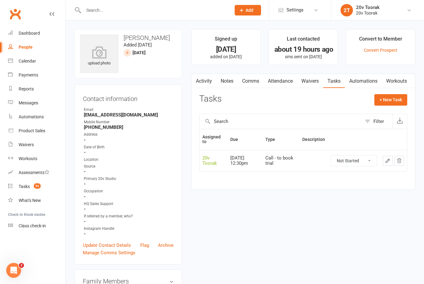
select select "100"
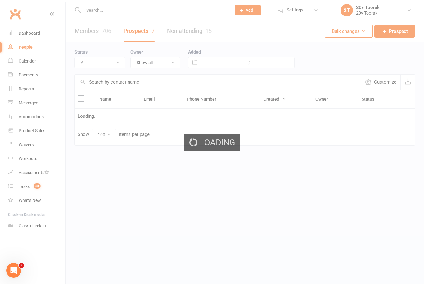
select select "[DATE]"
select select "100"
select select "[DATE]"
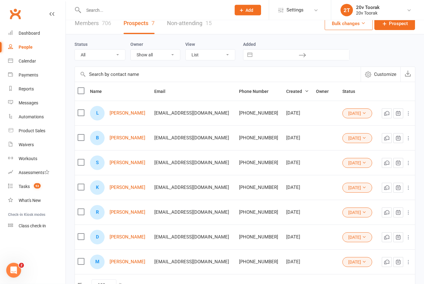
scroll to position [7, 0]
click at [127, 114] on link "[PERSON_NAME]" at bounding box center [128, 113] width 36 height 5
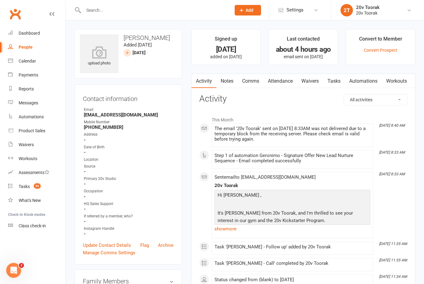
click at [231, 78] on link "Notes" at bounding box center [226, 81] width 21 height 14
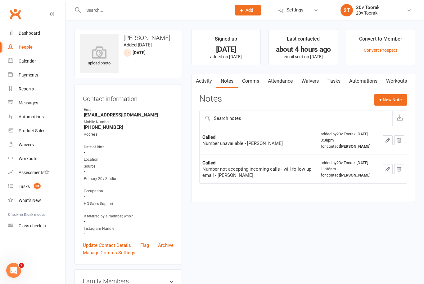
click at [29, 51] on link "People" at bounding box center [36, 47] width 57 height 14
select select "100"
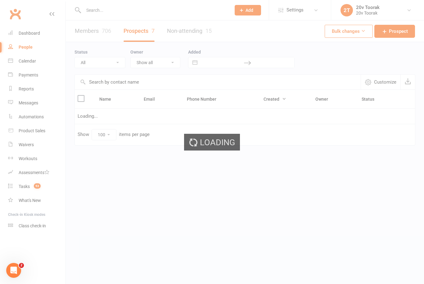
select select "[DATE]"
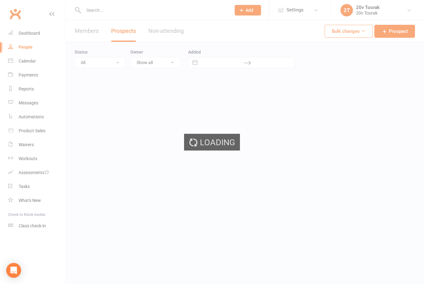
select select "[DATE]"
select select "100"
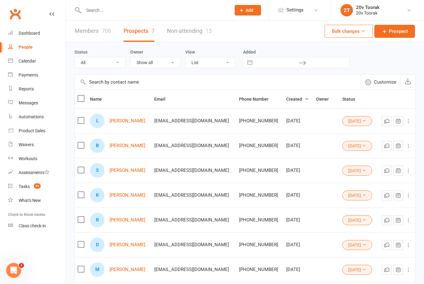
click at [126, 123] on link "[PERSON_NAME]" at bounding box center [128, 121] width 36 height 5
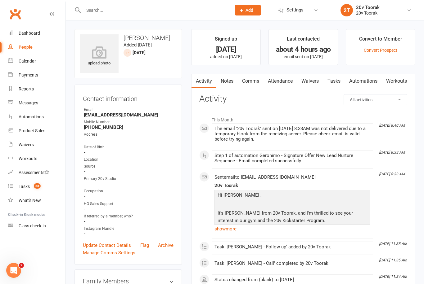
click at [30, 49] on div "People" at bounding box center [26, 47] width 14 height 5
select select "100"
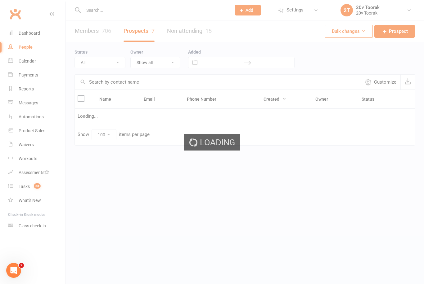
select select "[DATE]"
select select "100"
select select "[DATE]"
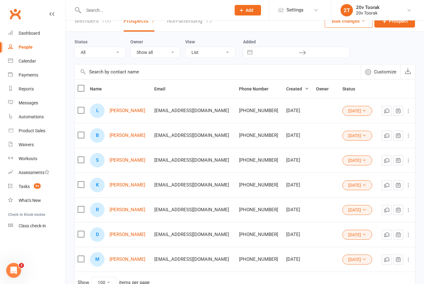
scroll to position [8, 0]
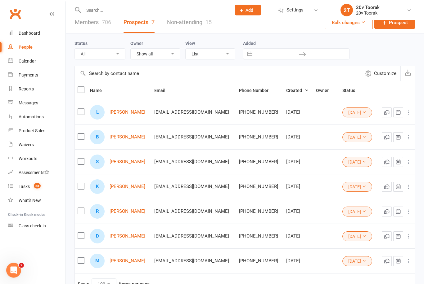
click at [397, 274] on td "Show 10 25 50 100 items per page" at bounding box center [245, 284] width 340 height 21
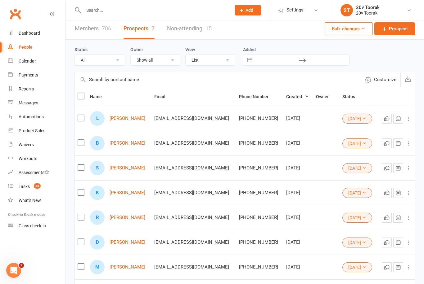
scroll to position [0, 0]
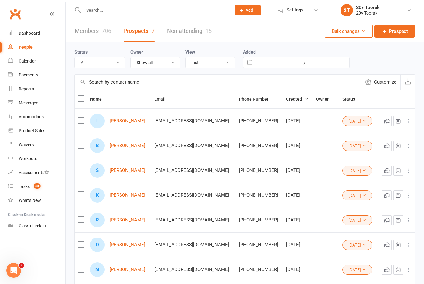
click at [26, 60] on div "Calendar" at bounding box center [27, 61] width 17 height 5
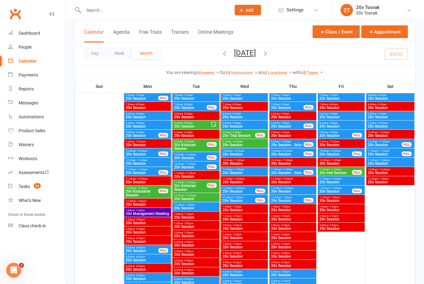
click at [209, 204] on span "12:30pm - 1:00pm" at bounding box center [196, 205] width 44 height 3
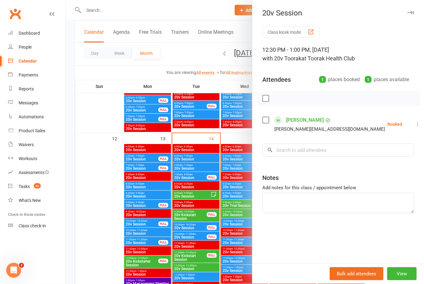
scroll to position [550, 0]
click at [100, 244] on div at bounding box center [245, 142] width 358 height 284
